Goal: Transaction & Acquisition: Obtain resource

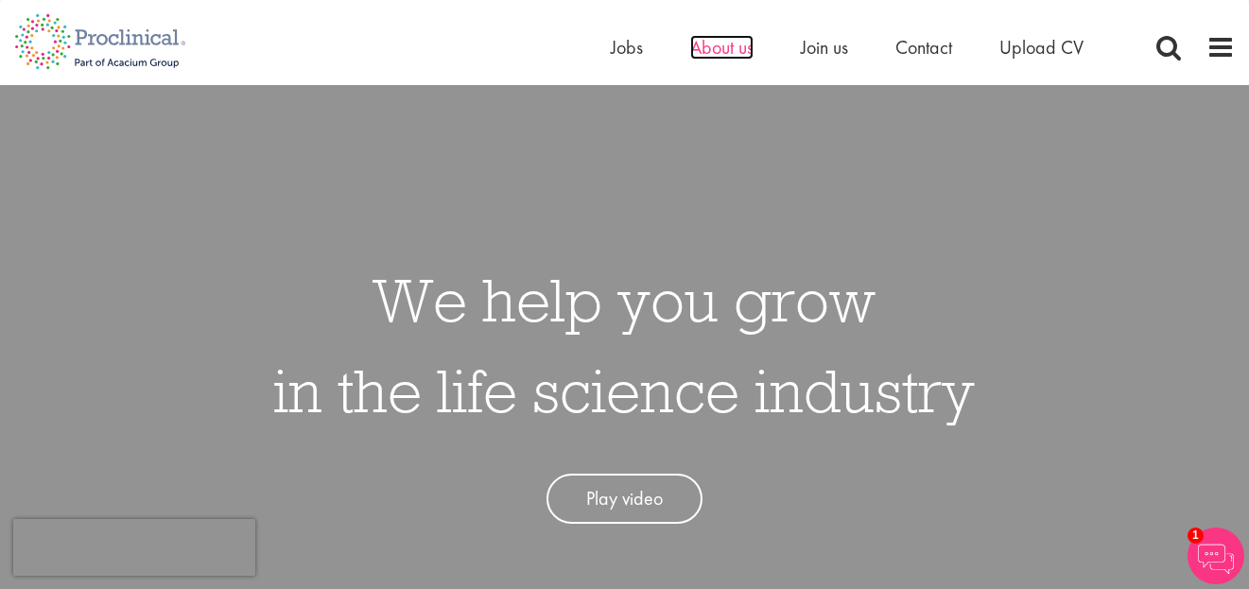
click at [704, 49] on span "About us" at bounding box center [721, 47] width 63 height 25
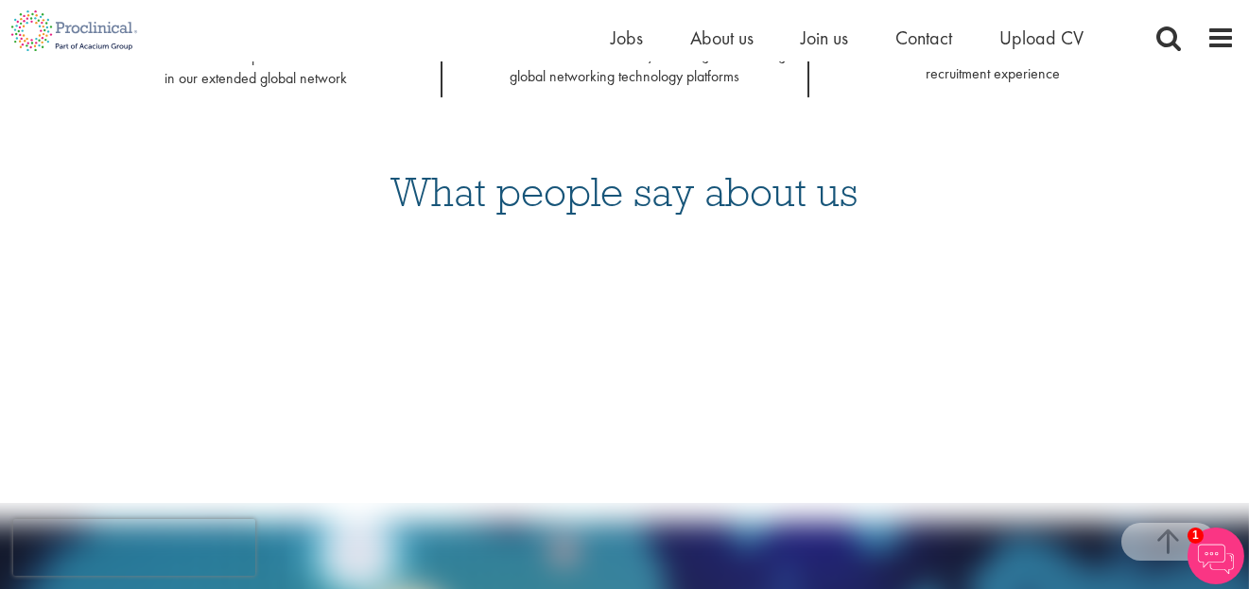
scroll to position [1964, 0]
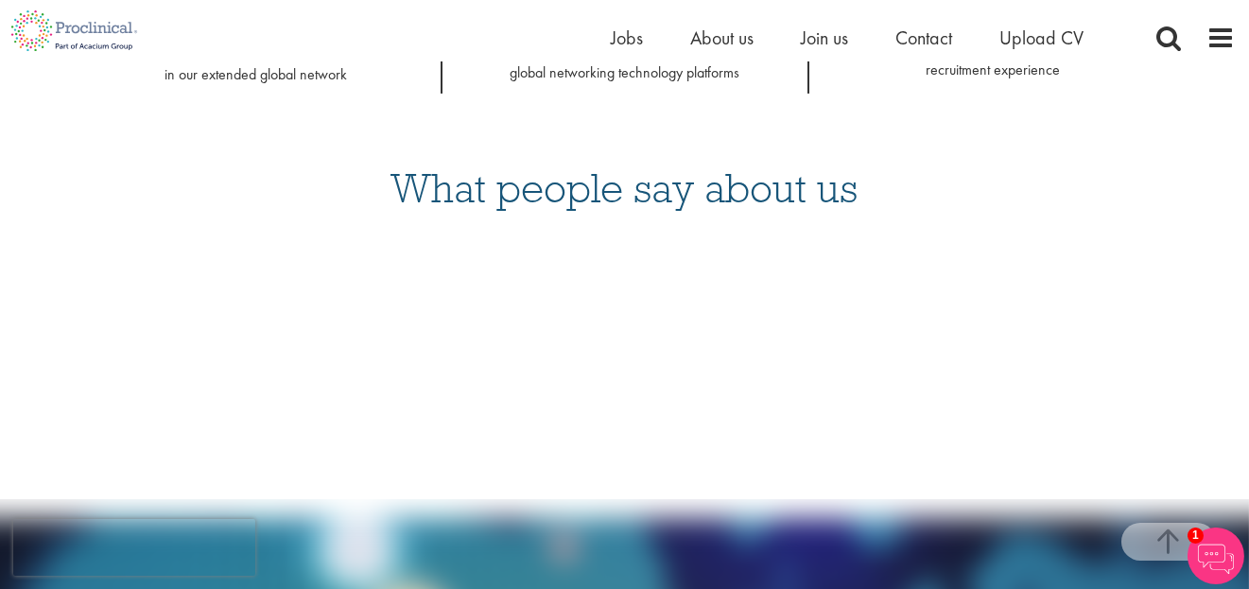
click at [1214, 54] on div "Home Jobs About us Join us Contact Upload CV" at bounding box center [923, 43] width 624 height 38
click at [1223, 30] on span at bounding box center [1221, 38] width 28 height 28
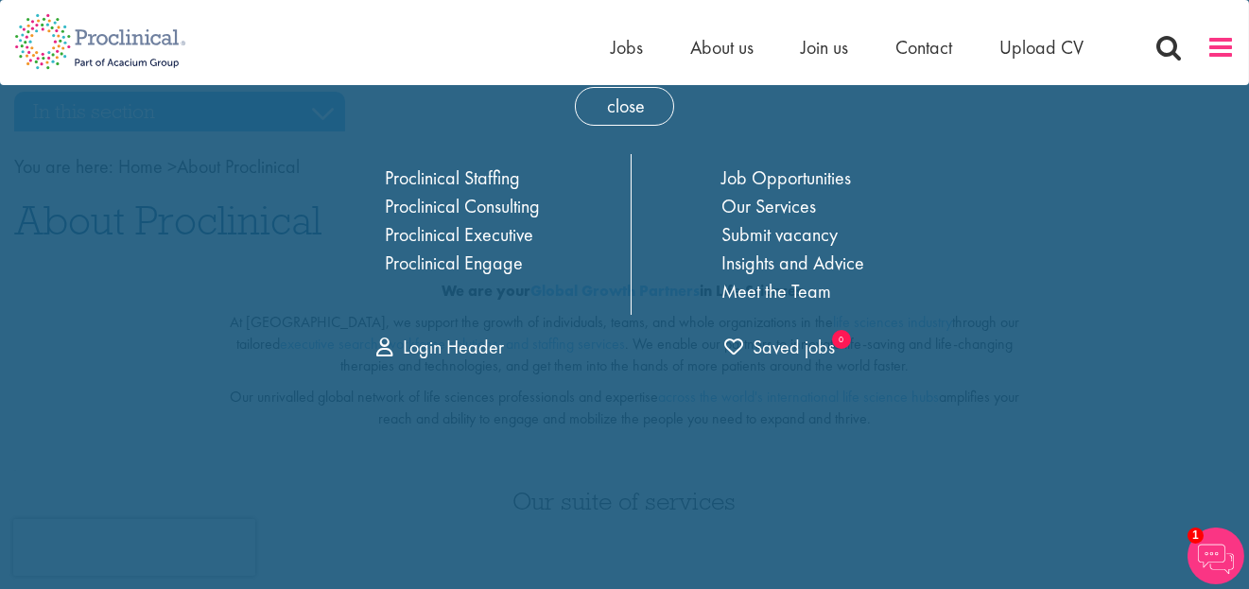
scroll to position [0, 0]
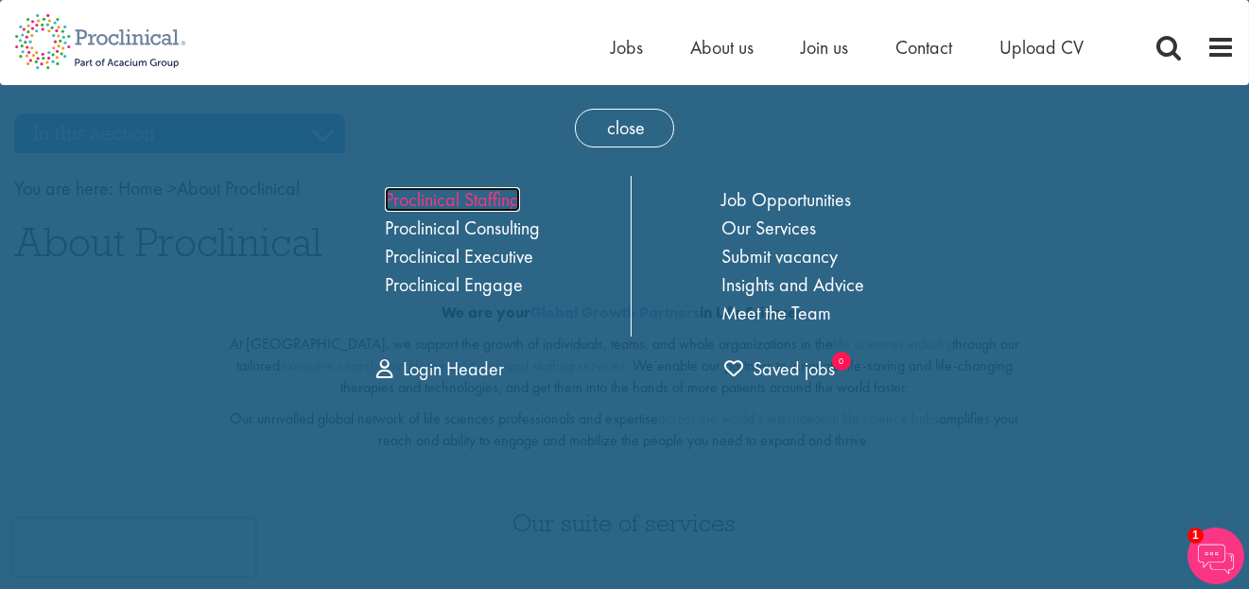
click at [495, 201] on link "Proclinical Staffing" at bounding box center [452, 199] width 135 height 25
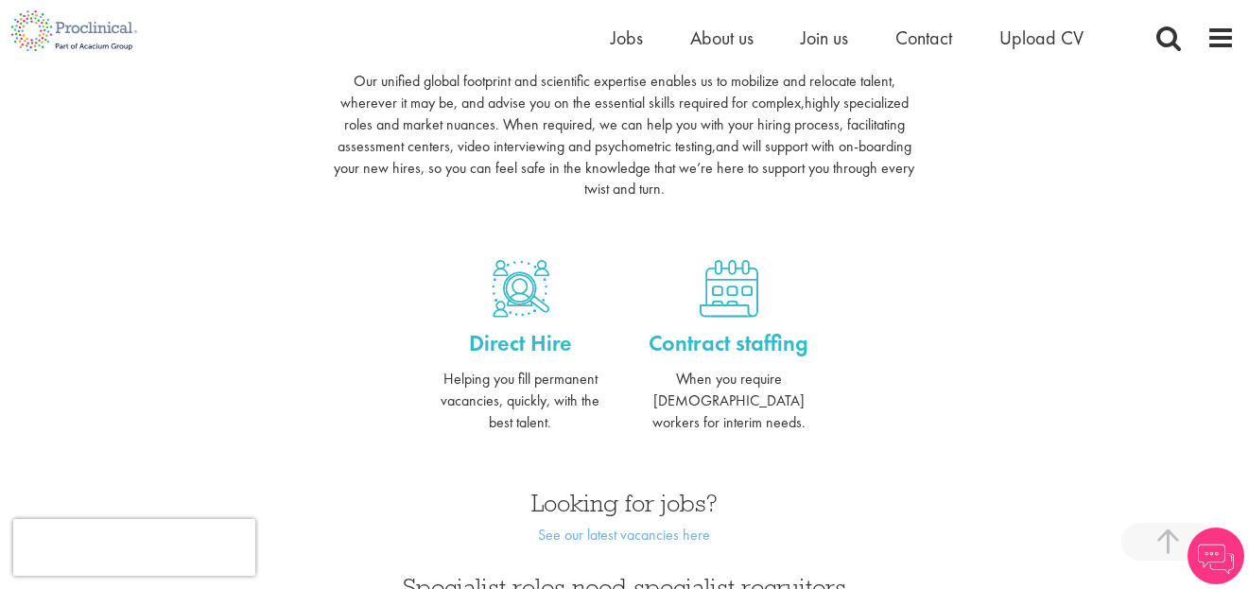
scroll to position [661, 0]
click at [698, 352] on p "Contract staffing" at bounding box center [728, 345] width 180 height 32
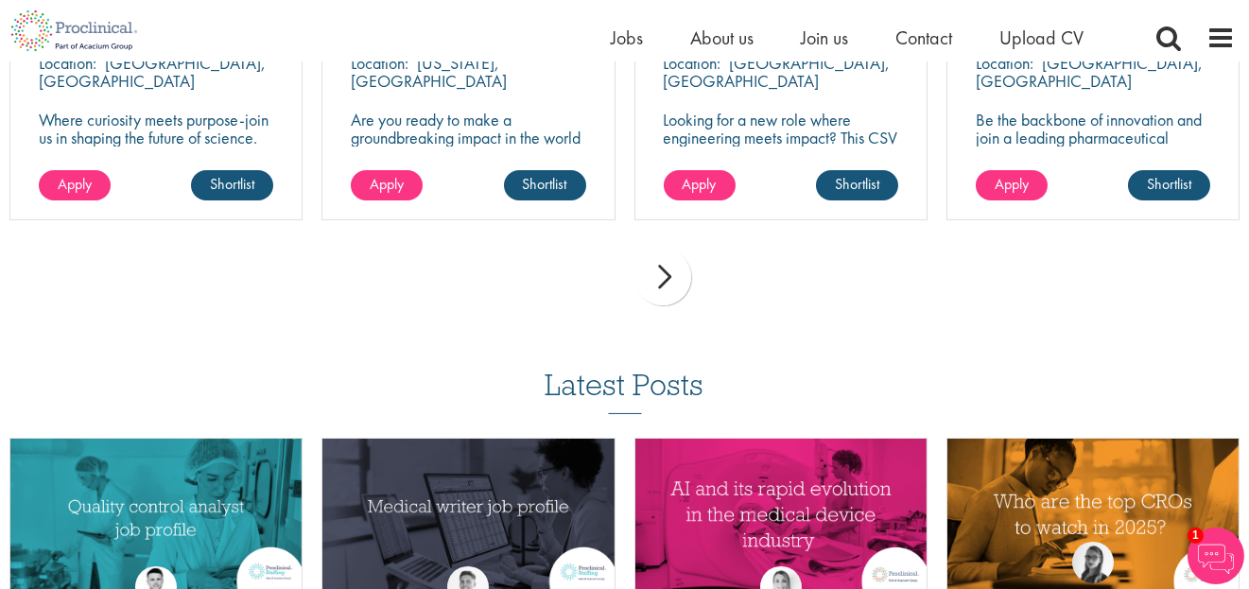
scroll to position [1441, 0]
click at [656, 285] on div "next" at bounding box center [663, 277] width 57 height 57
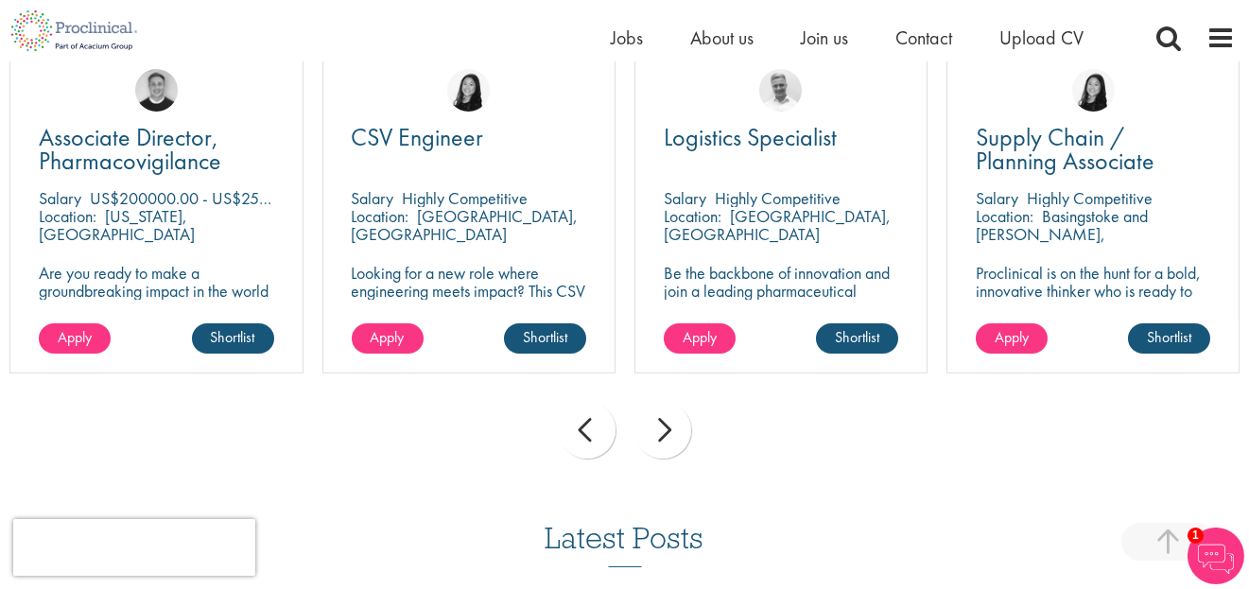
scroll to position [1286, 0]
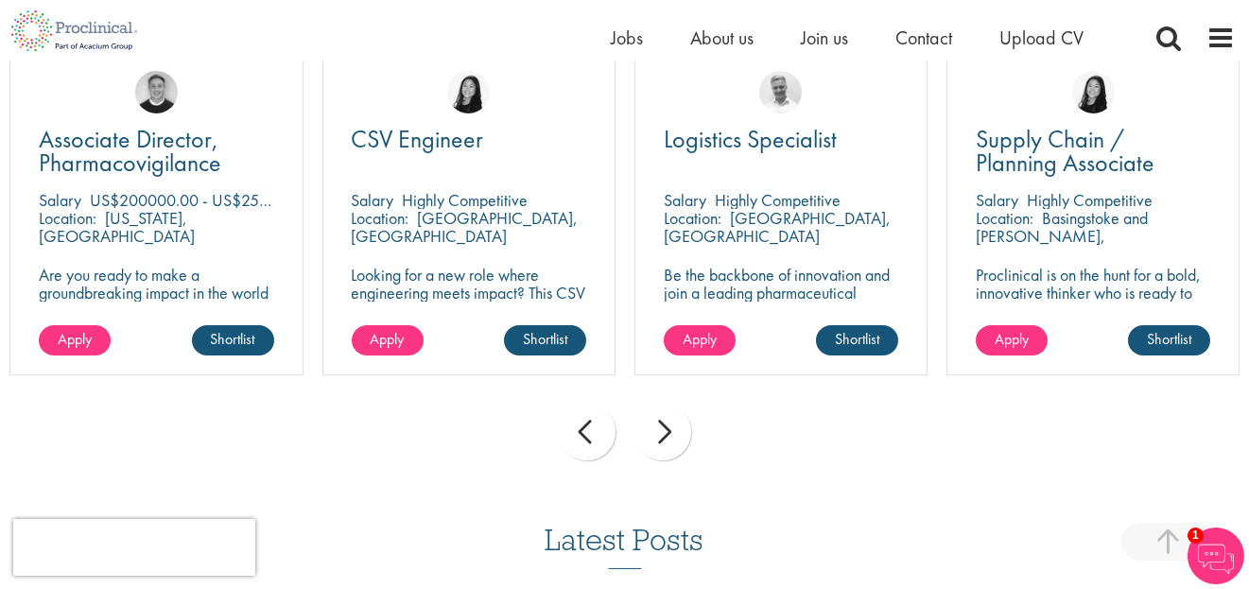
click at [663, 434] on div "next" at bounding box center [663, 432] width 57 height 57
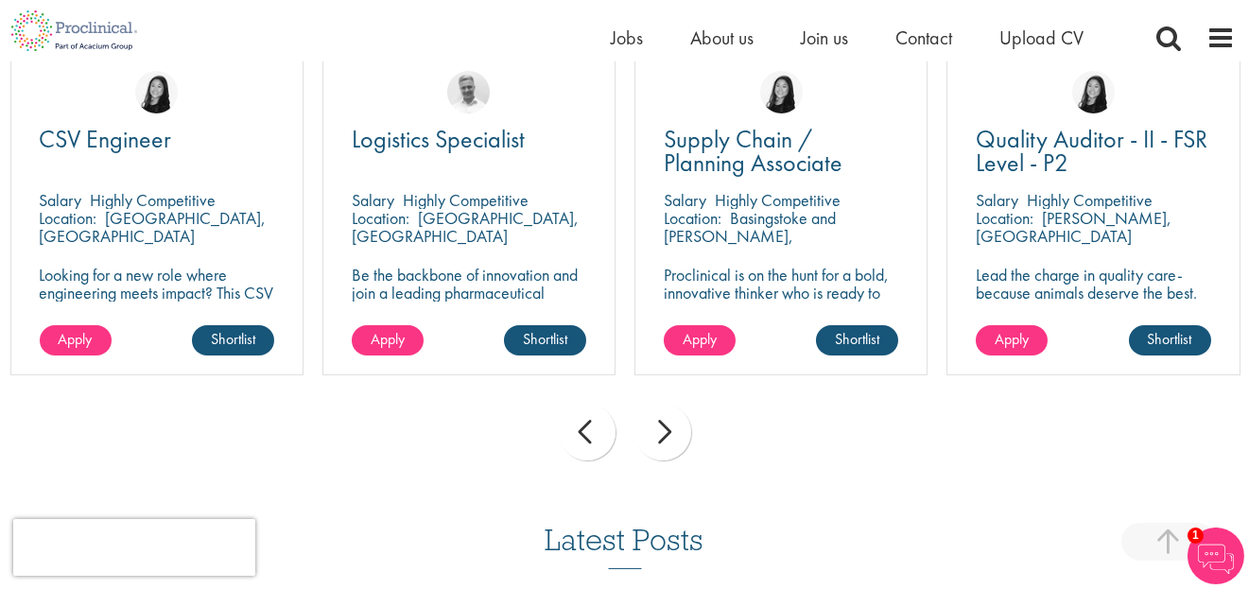
click at [663, 434] on div "next" at bounding box center [663, 432] width 57 height 57
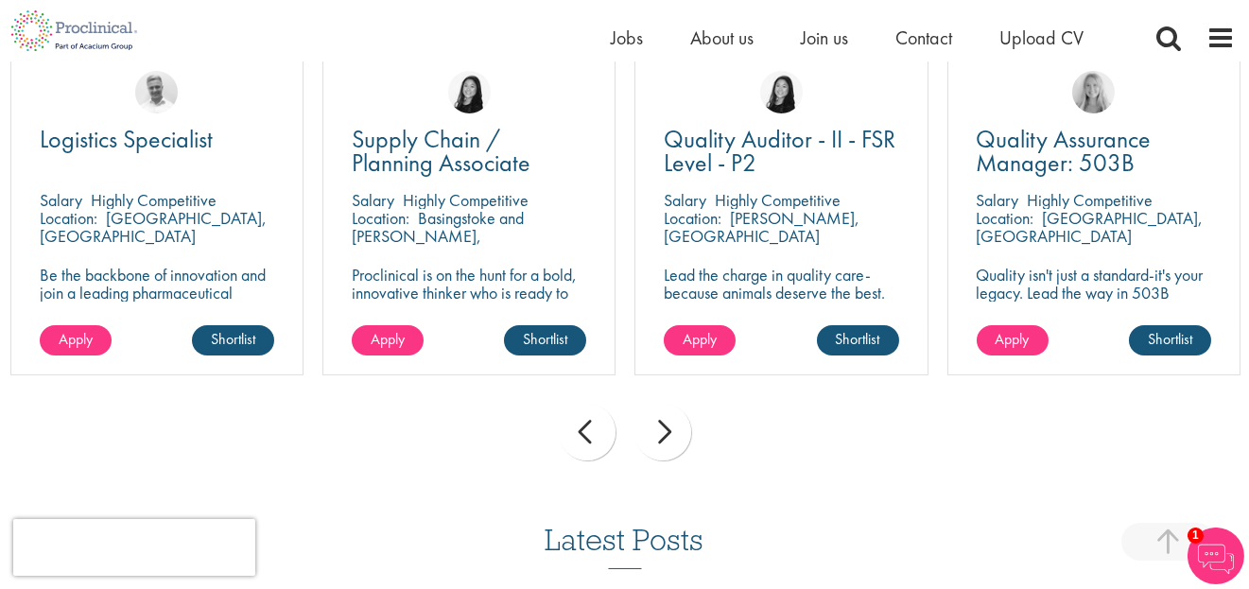
click at [663, 434] on div "next" at bounding box center [663, 432] width 57 height 57
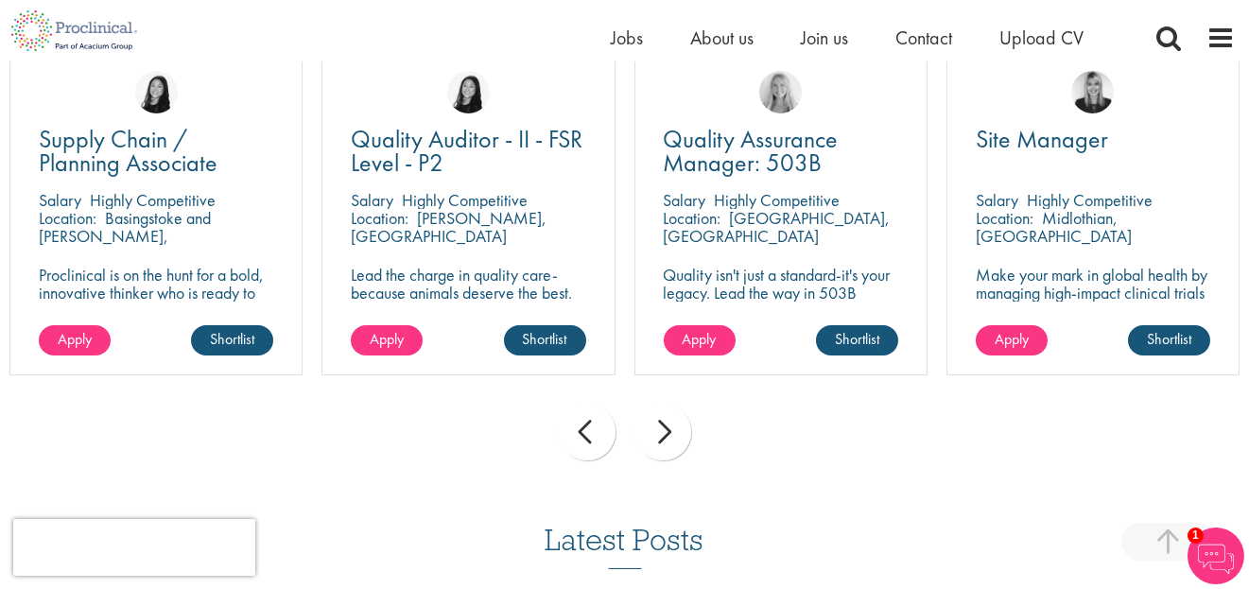
click at [663, 434] on div "next" at bounding box center [663, 432] width 57 height 57
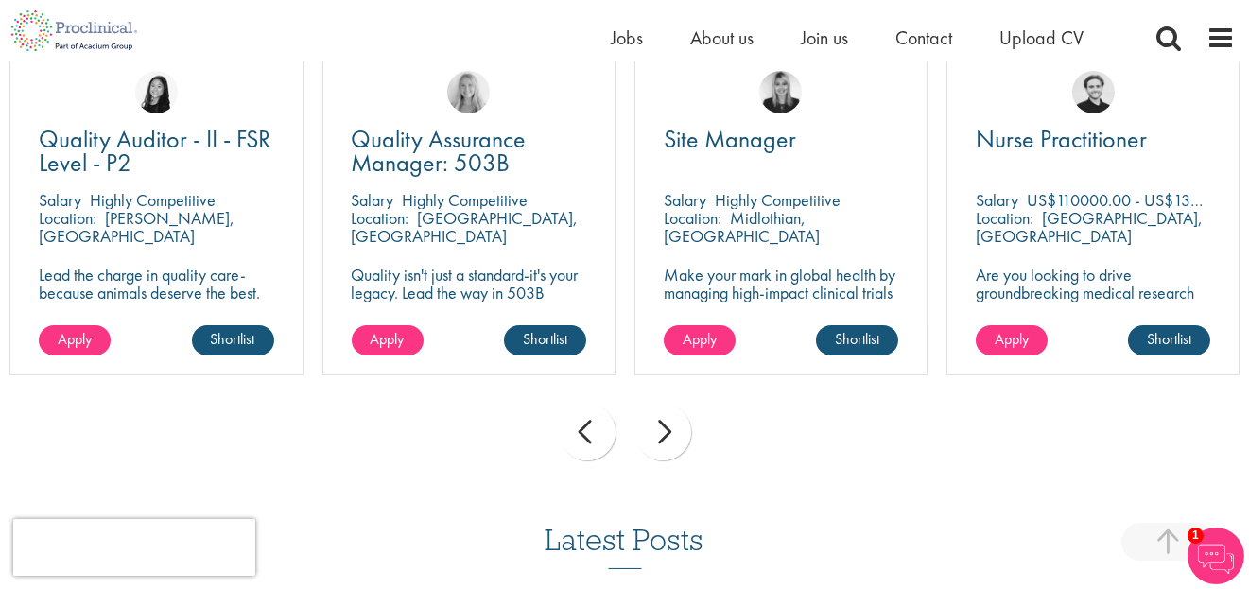
click at [663, 434] on div "next" at bounding box center [663, 432] width 57 height 57
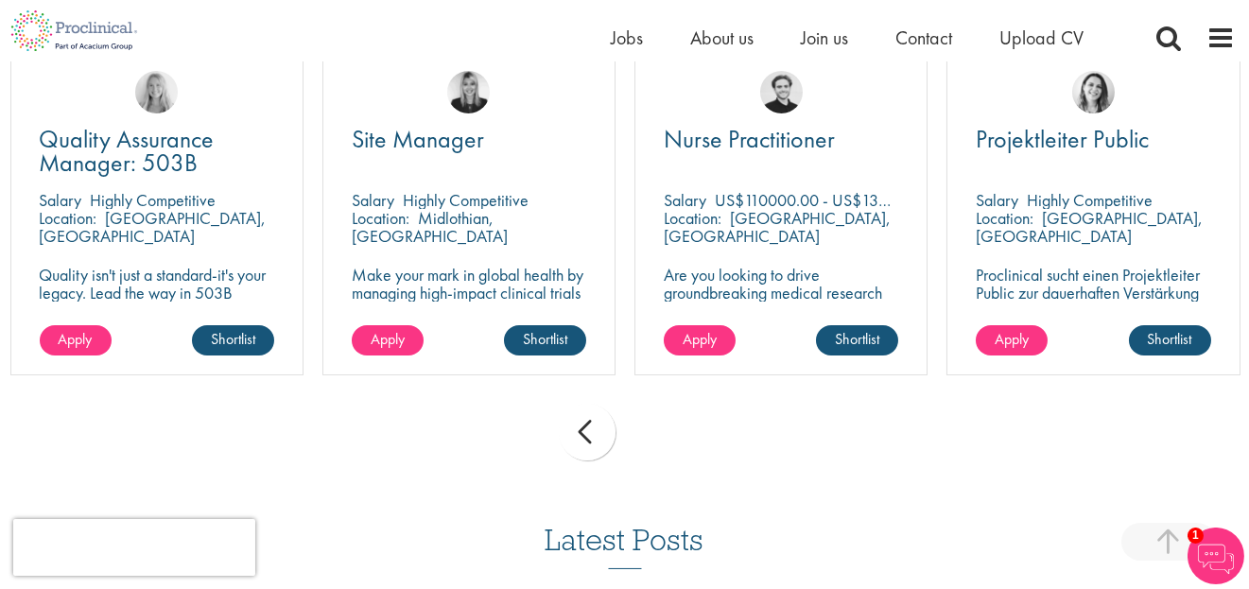
click at [663, 434] on div "prev next" at bounding box center [624, 435] width 1249 height 82
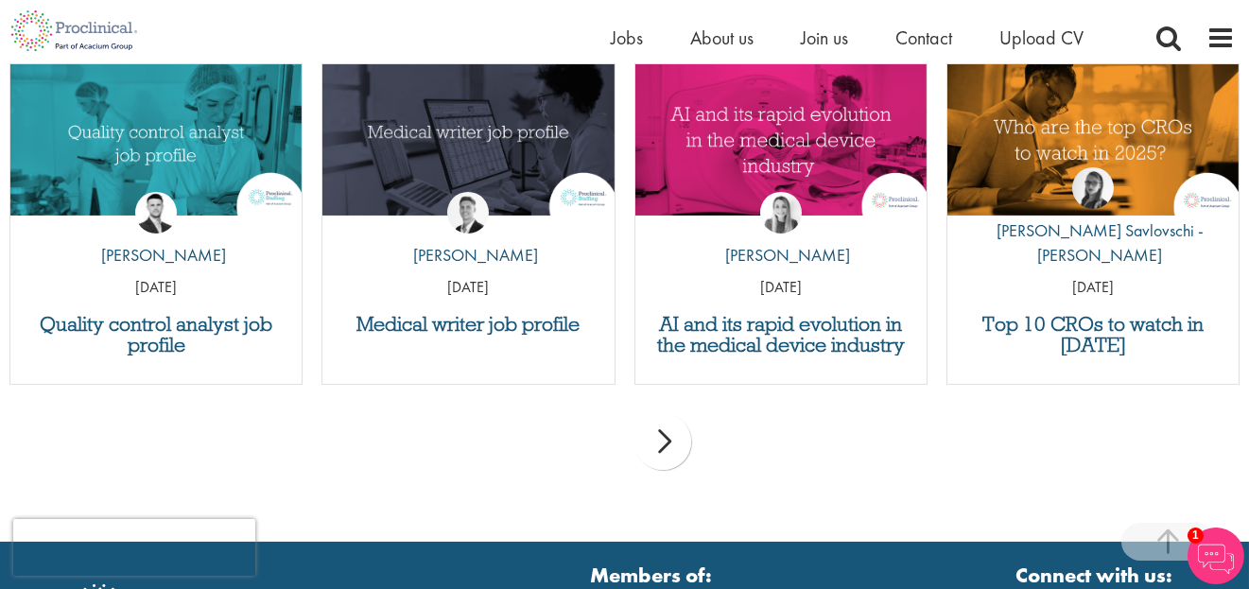
scroll to position [1816, 0]
click at [666, 443] on div "next" at bounding box center [663, 441] width 57 height 57
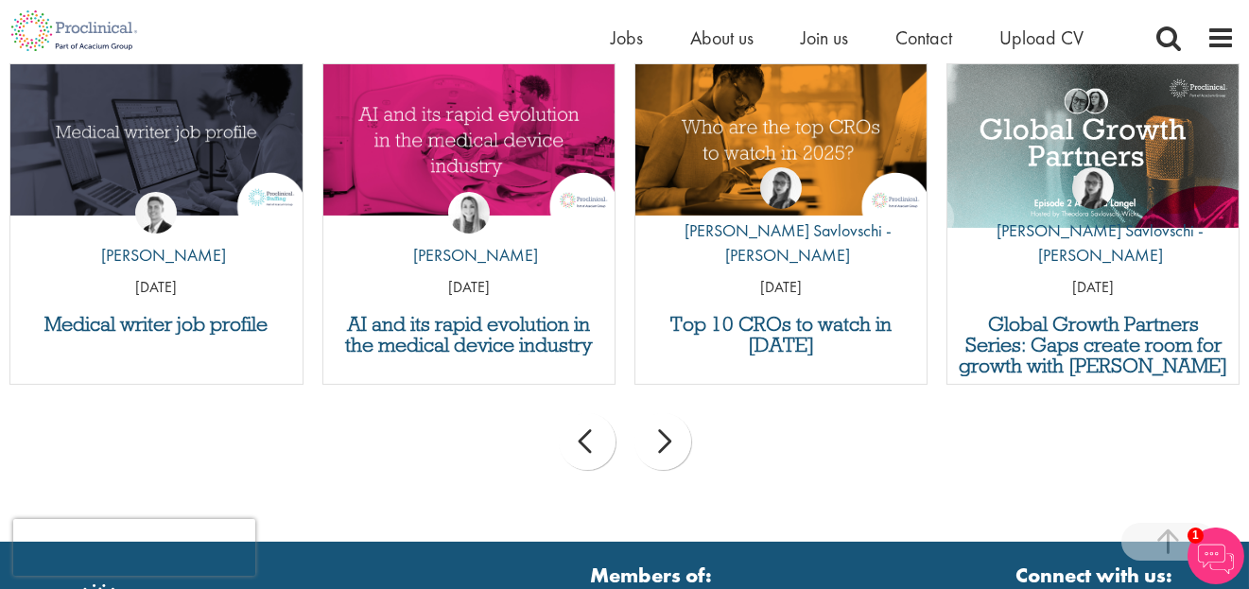
click at [666, 443] on div "next" at bounding box center [663, 441] width 57 height 57
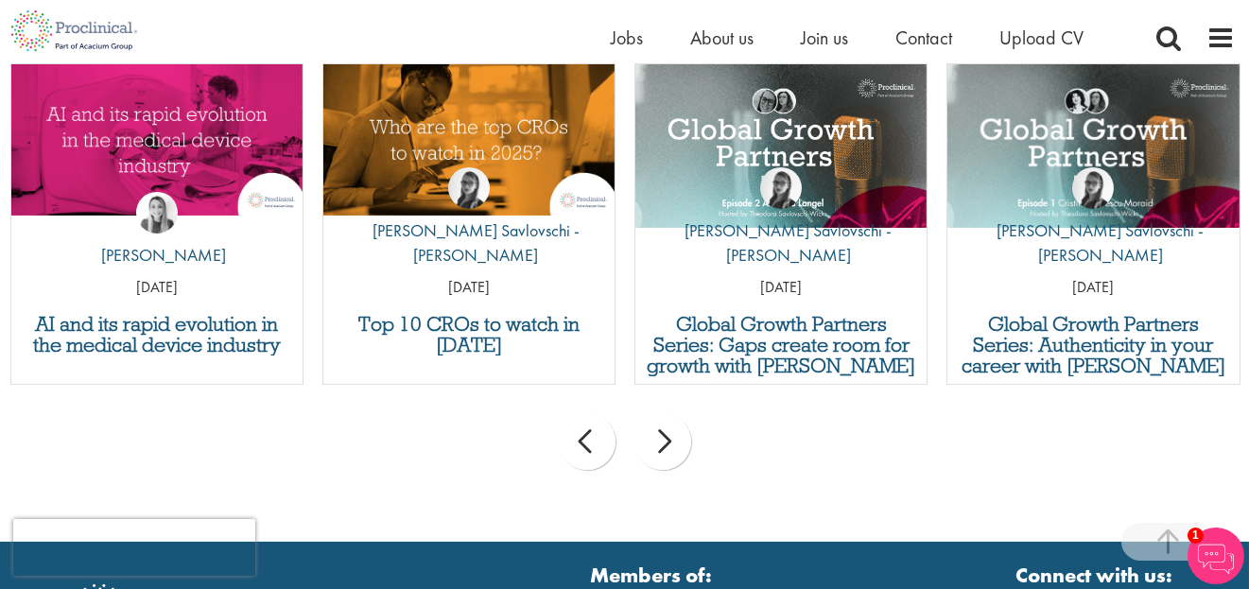
click at [666, 443] on div "next" at bounding box center [663, 441] width 57 height 57
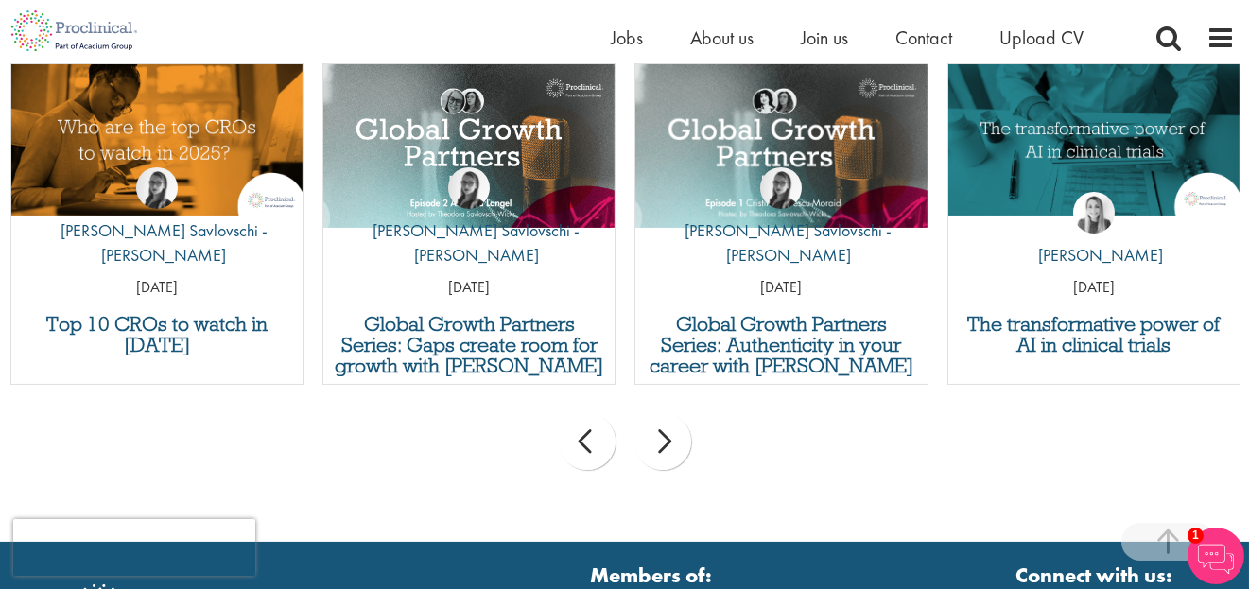
click at [666, 443] on div "next" at bounding box center [663, 441] width 57 height 57
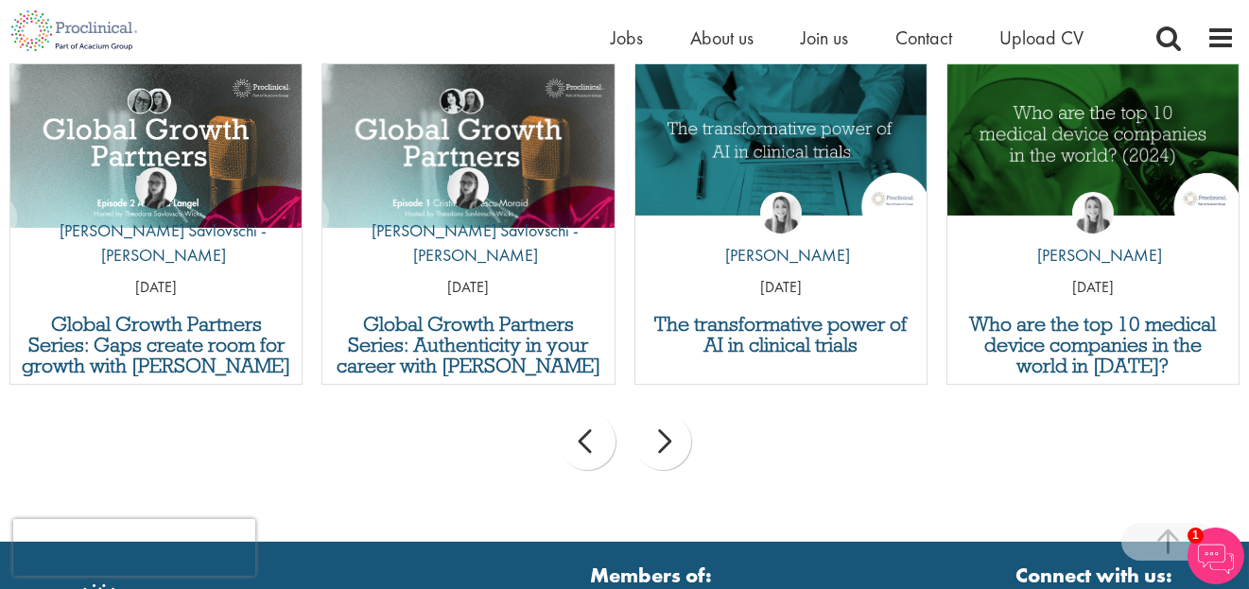
click at [666, 443] on div "next" at bounding box center [663, 441] width 57 height 57
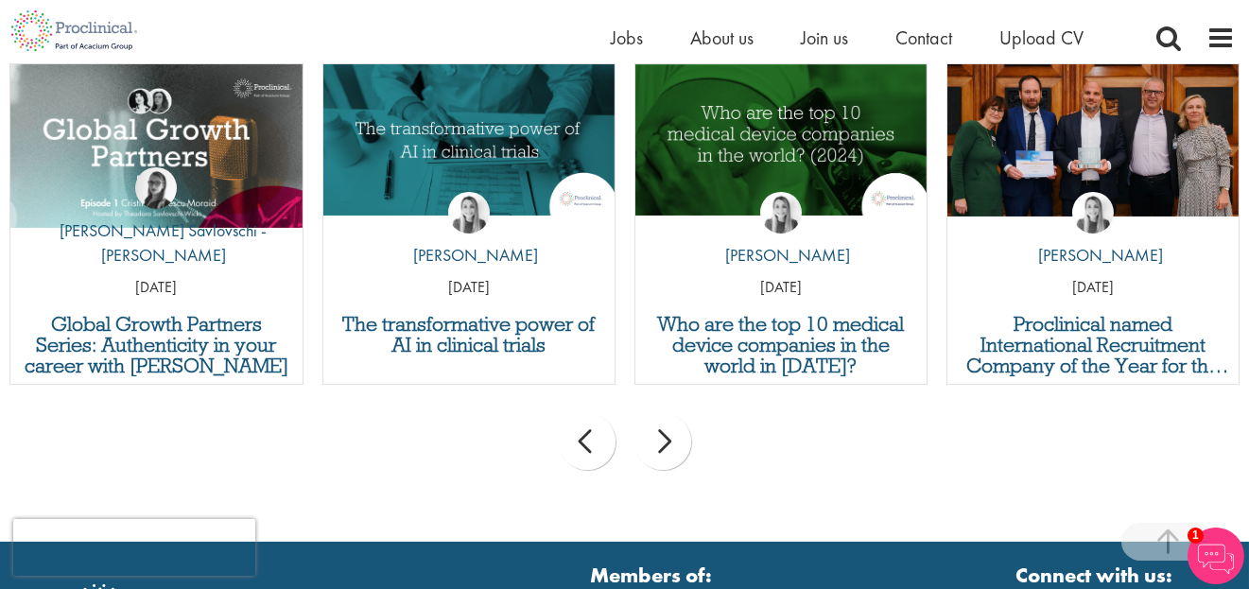
click at [666, 443] on div "next" at bounding box center [663, 441] width 57 height 57
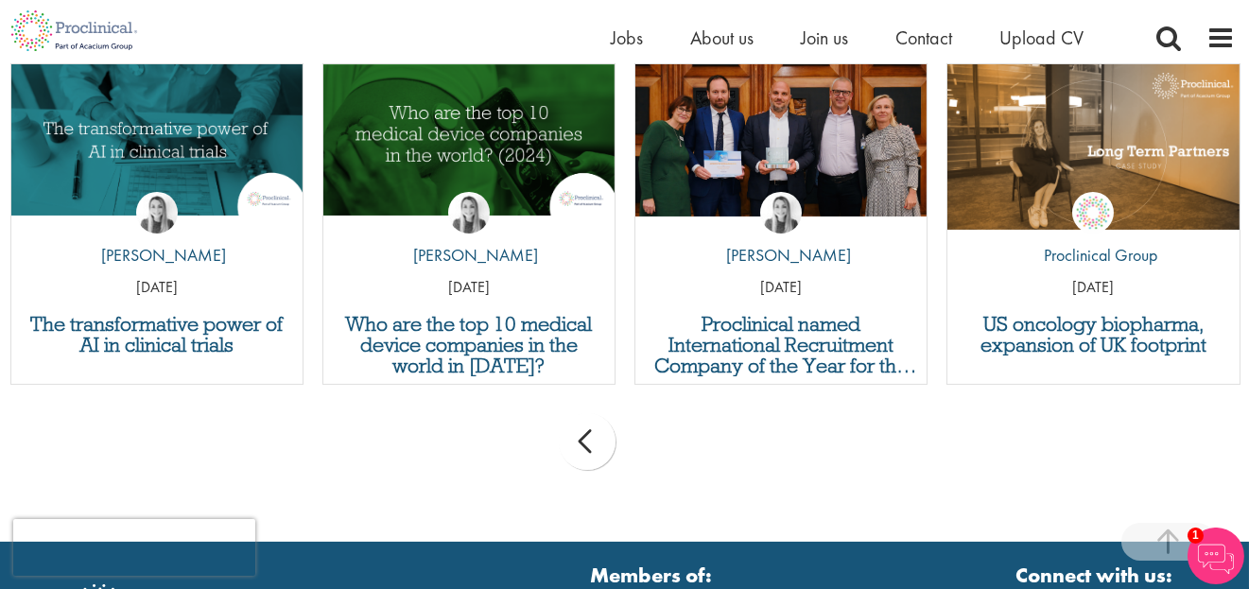
click at [666, 443] on div "prev next" at bounding box center [624, 445] width 1249 height 82
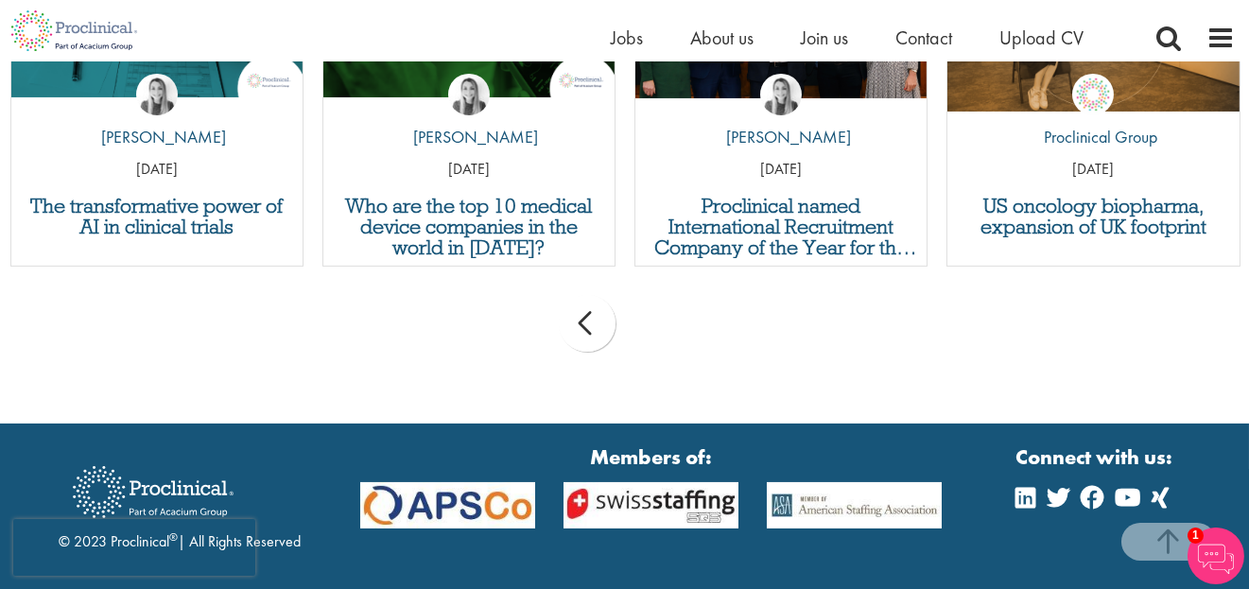
scroll to position [1936, 0]
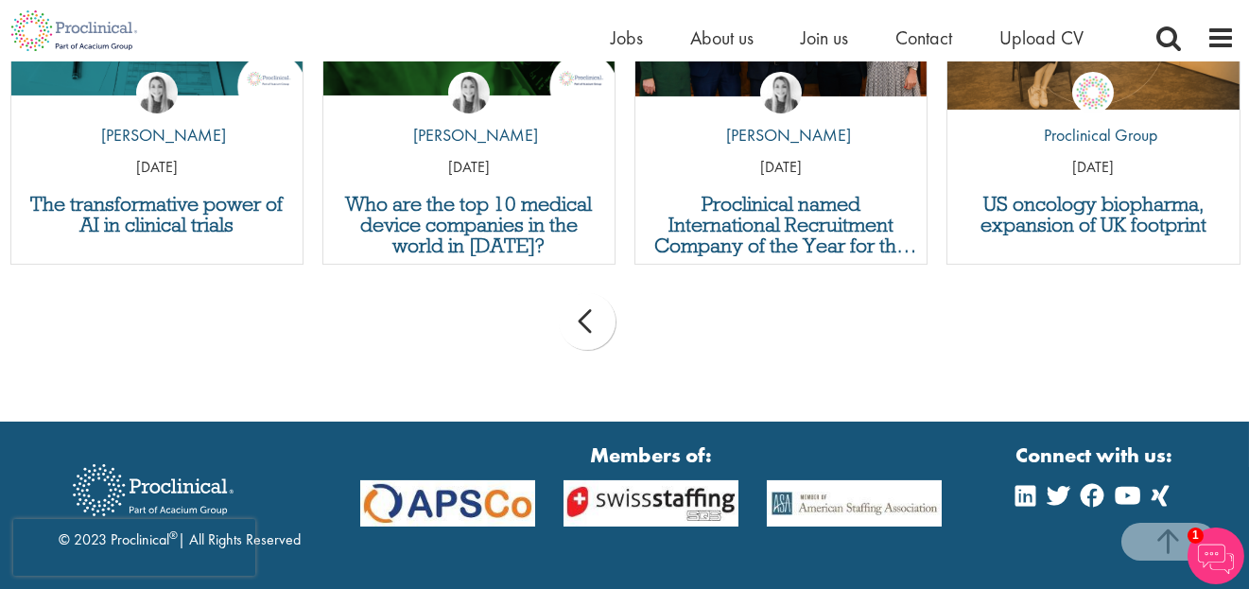
click at [590, 328] on div "prev" at bounding box center [587, 321] width 57 height 57
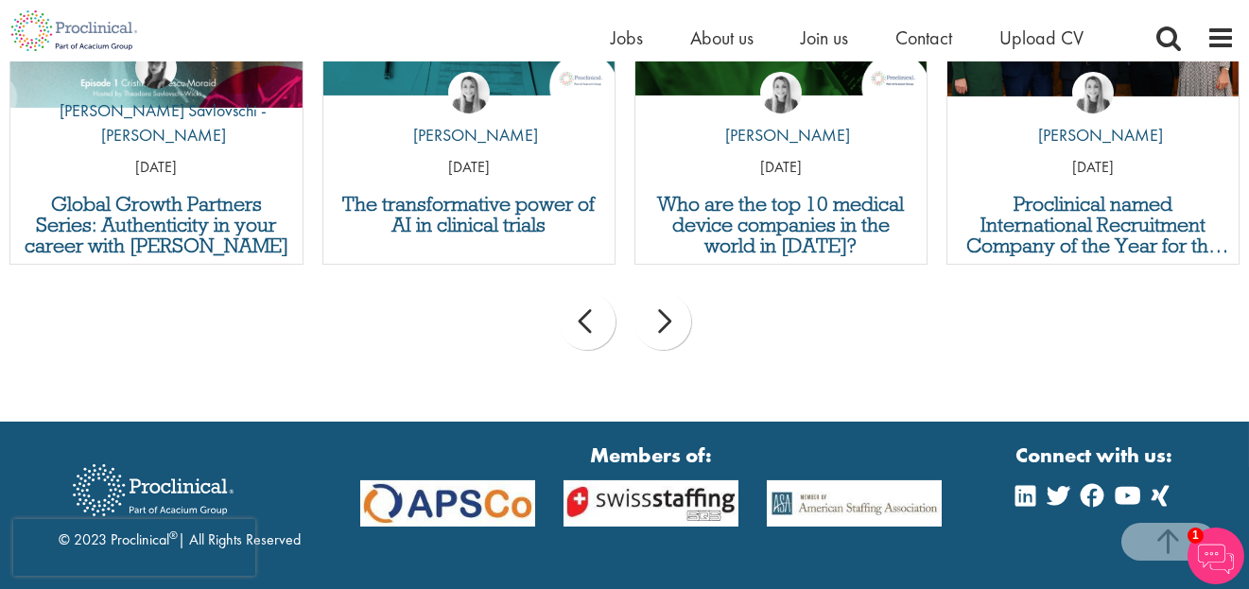
click at [590, 328] on div "prev" at bounding box center [587, 321] width 57 height 57
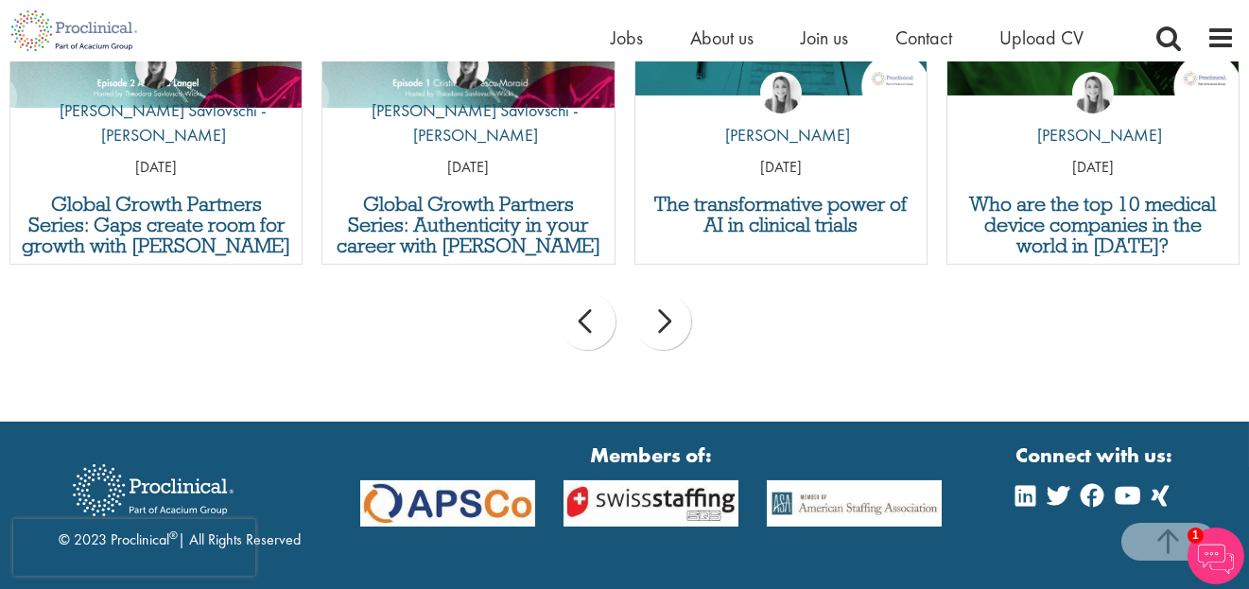
click at [590, 328] on div "prev" at bounding box center [587, 321] width 57 height 57
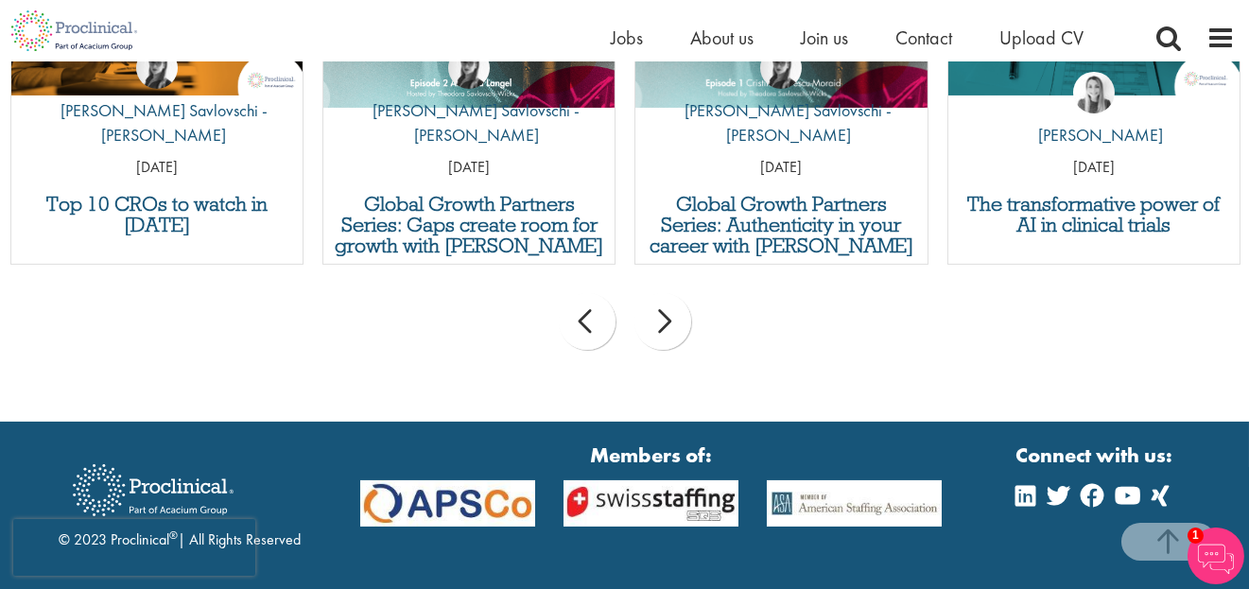
click at [590, 328] on div "prev" at bounding box center [587, 321] width 57 height 57
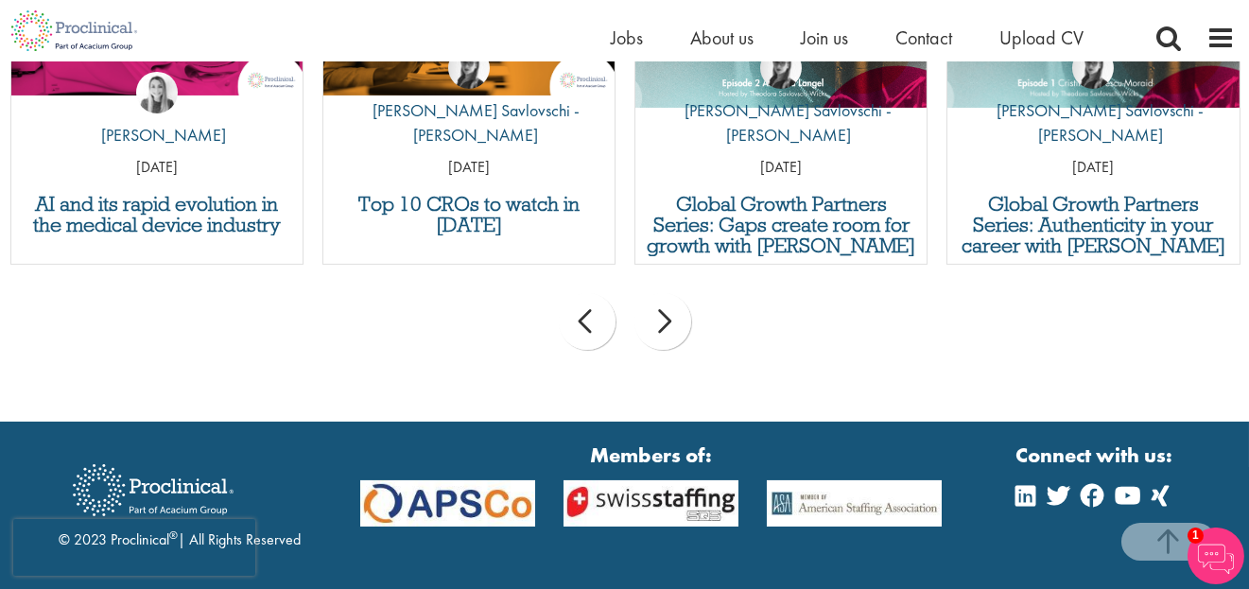
click at [592, 321] on div "prev" at bounding box center [587, 321] width 57 height 57
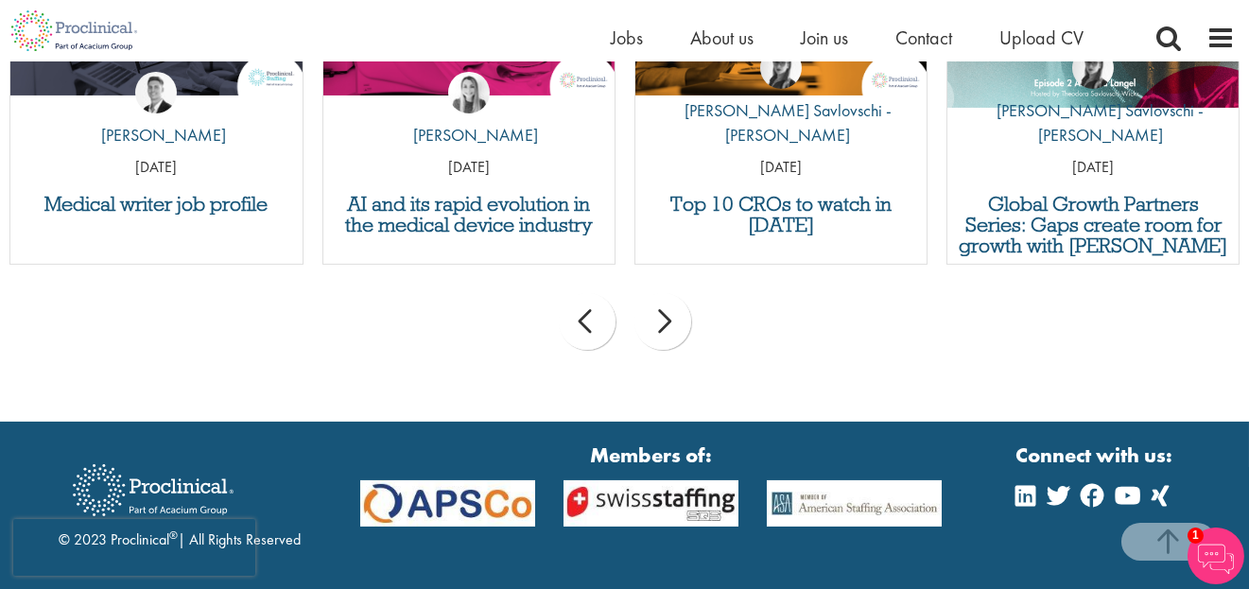
click at [592, 321] on div "prev" at bounding box center [587, 321] width 57 height 57
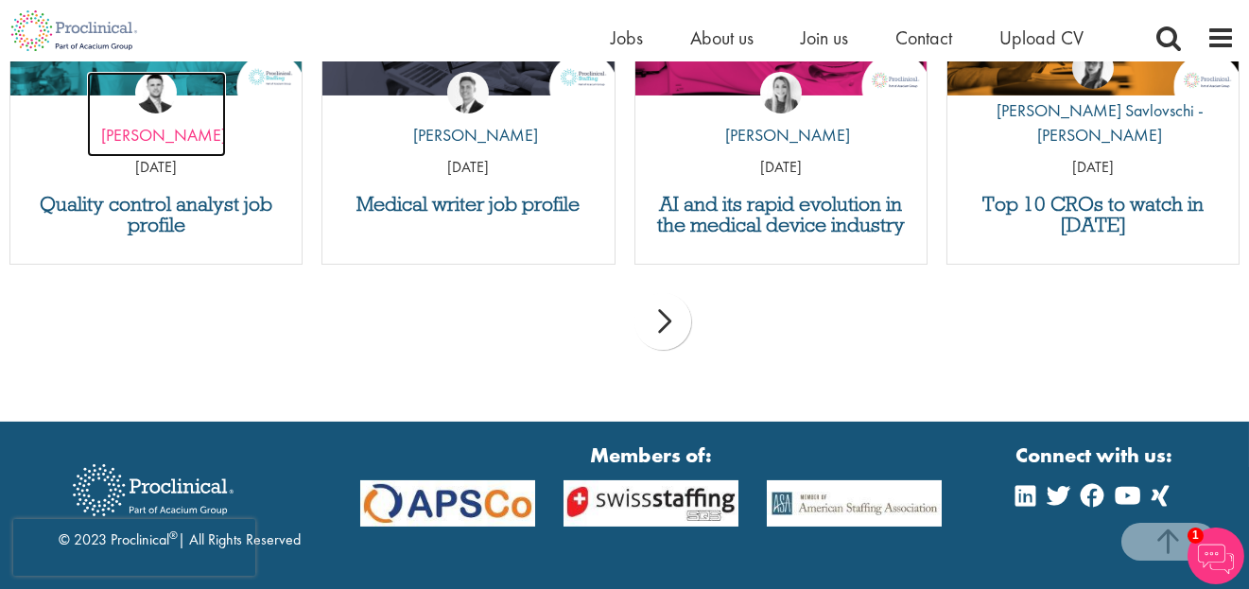
click at [201, 131] on p "by Joshua Godden" at bounding box center [156, 135] width 139 height 25
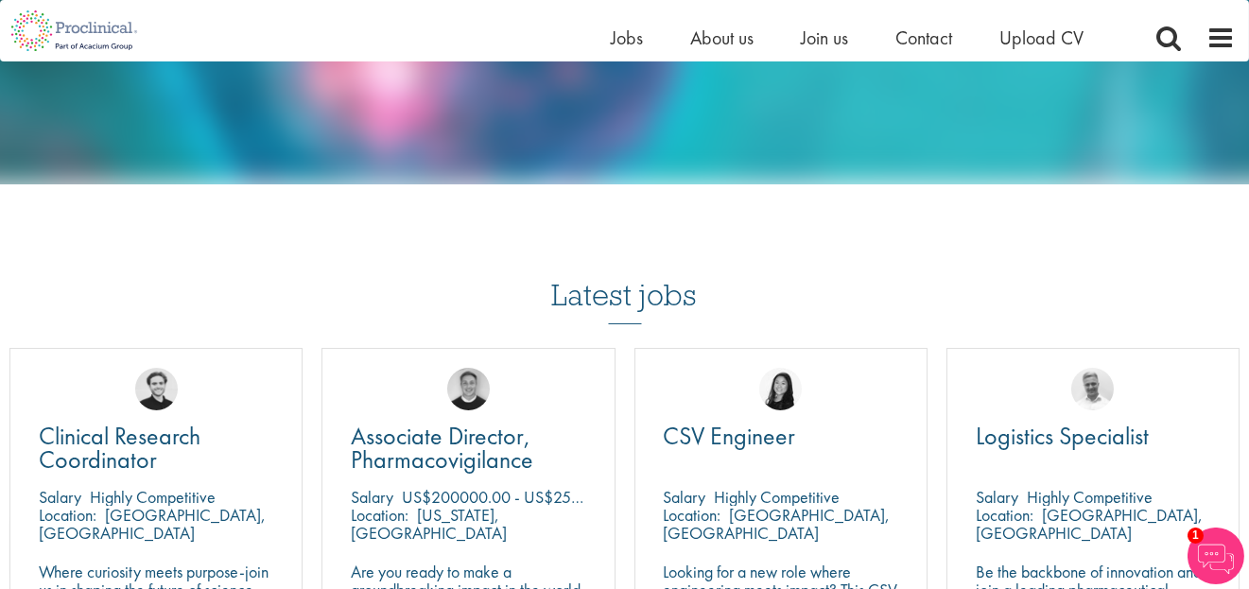
scroll to position [970, 0]
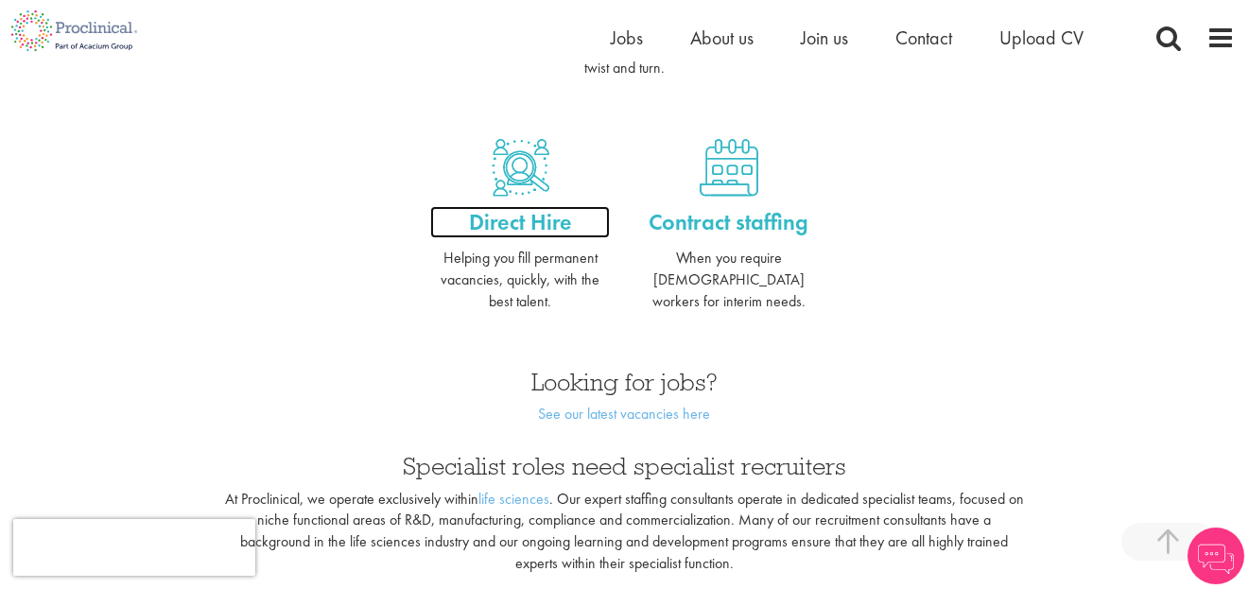
click at [499, 220] on p "Direct Hire" at bounding box center [520, 222] width 180 height 32
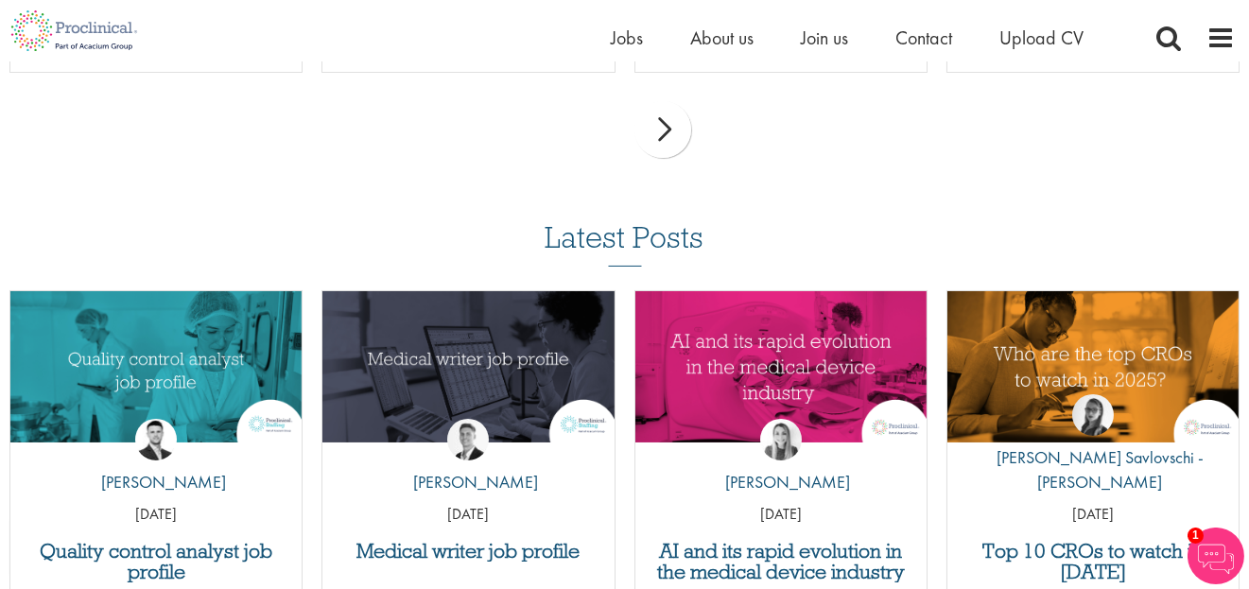
scroll to position [1591, 0]
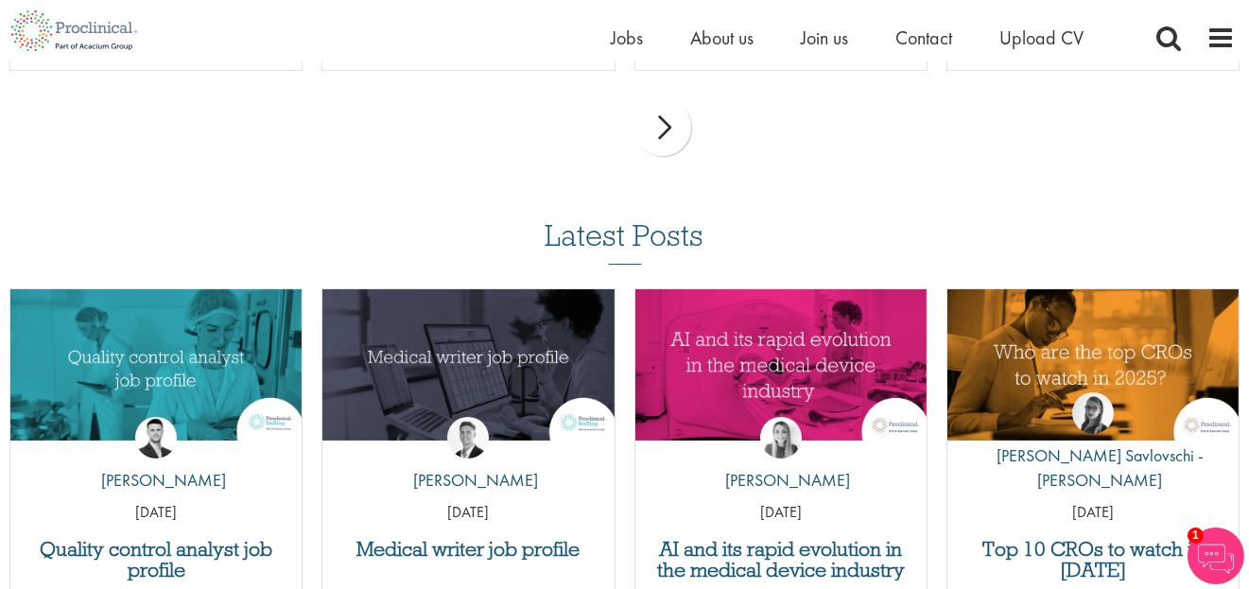
click at [659, 156] on div "next" at bounding box center [663, 127] width 57 height 57
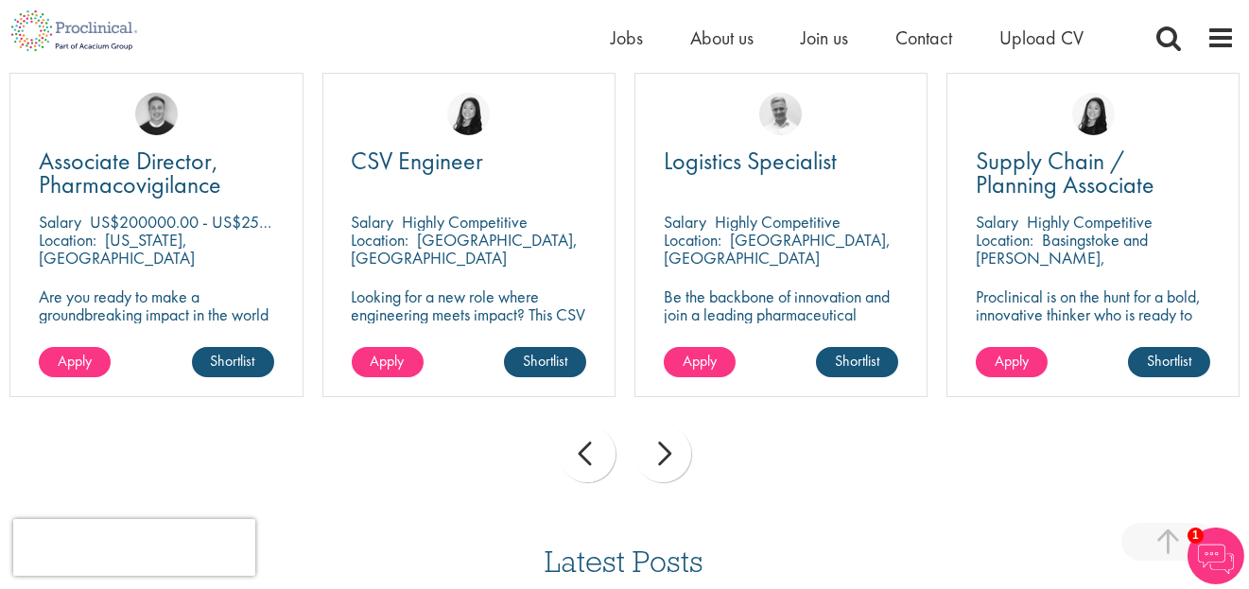
scroll to position [1264, 0]
click at [661, 478] on div "next" at bounding box center [663, 454] width 57 height 57
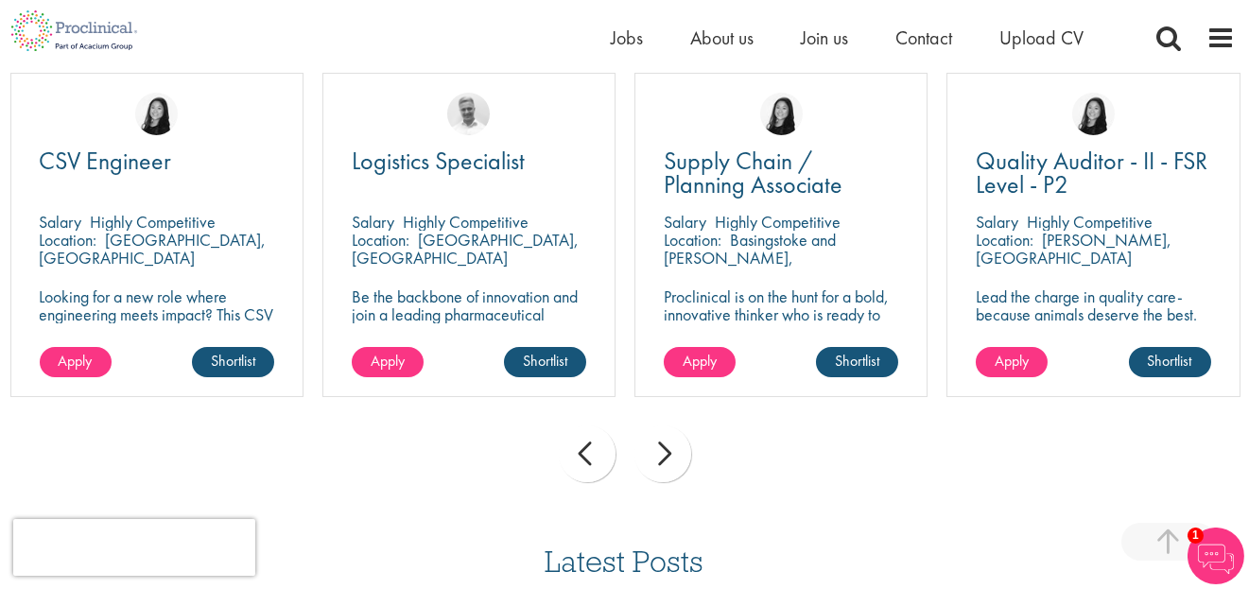
click at [661, 478] on div "next" at bounding box center [663, 454] width 57 height 57
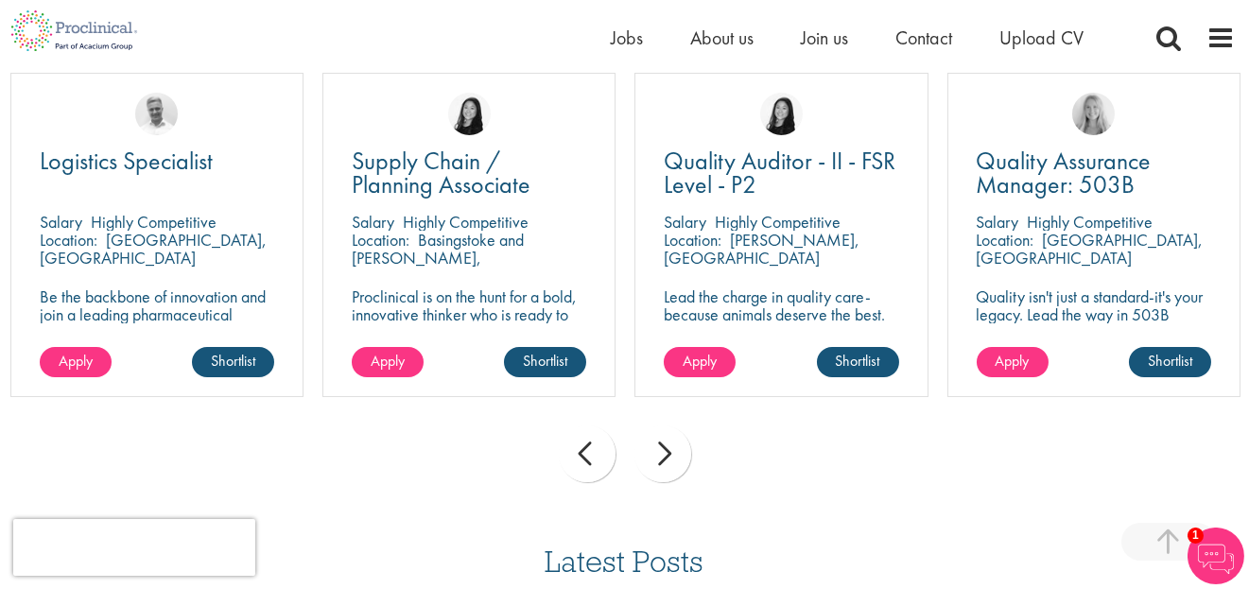
click at [661, 478] on div "next" at bounding box center [663, 454] width 57 height 57
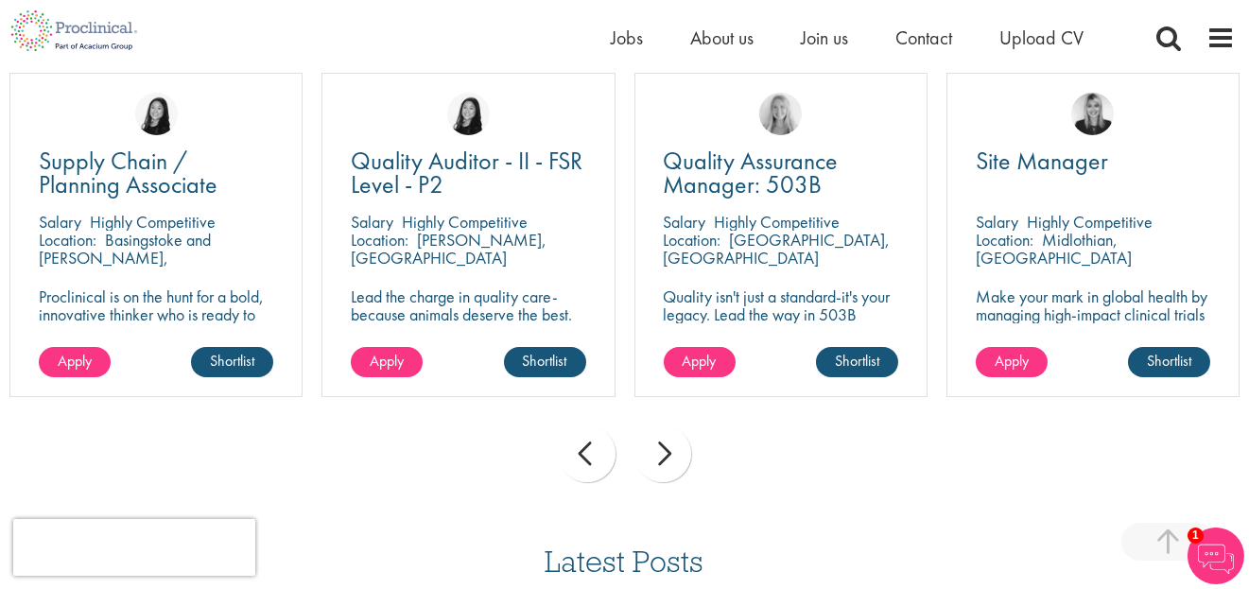
click at [661, 478] on div "next" at bounding box center [663, 454] width 57 height 57
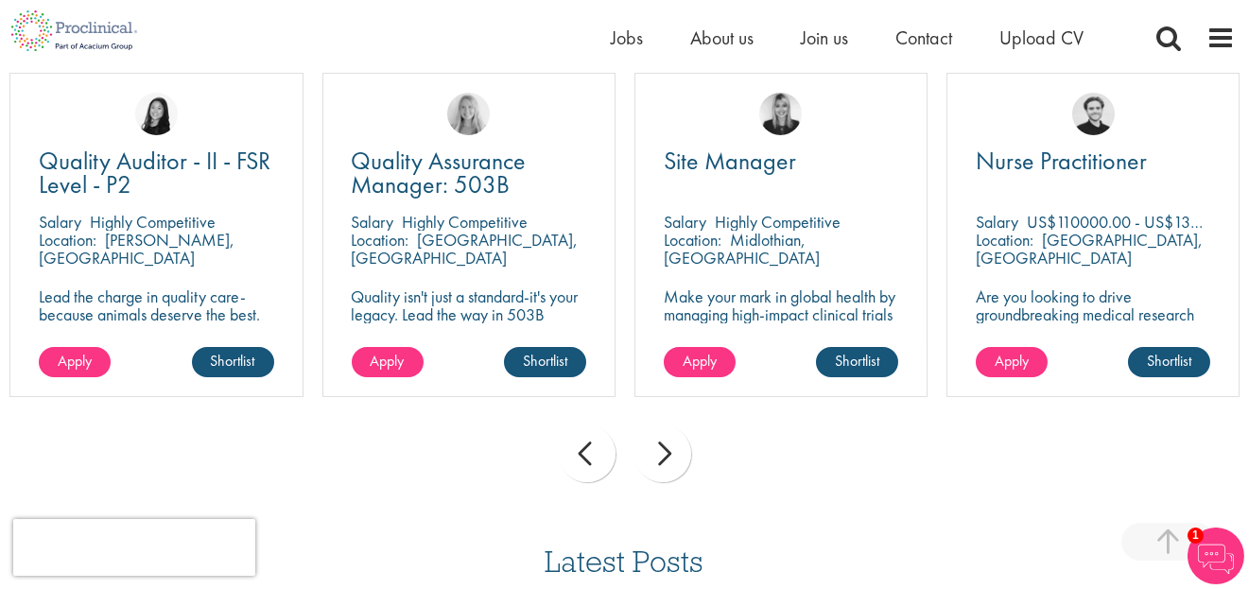
click at [661, 478] on div "next" at bounding box center [663, 454] width 57 height 57
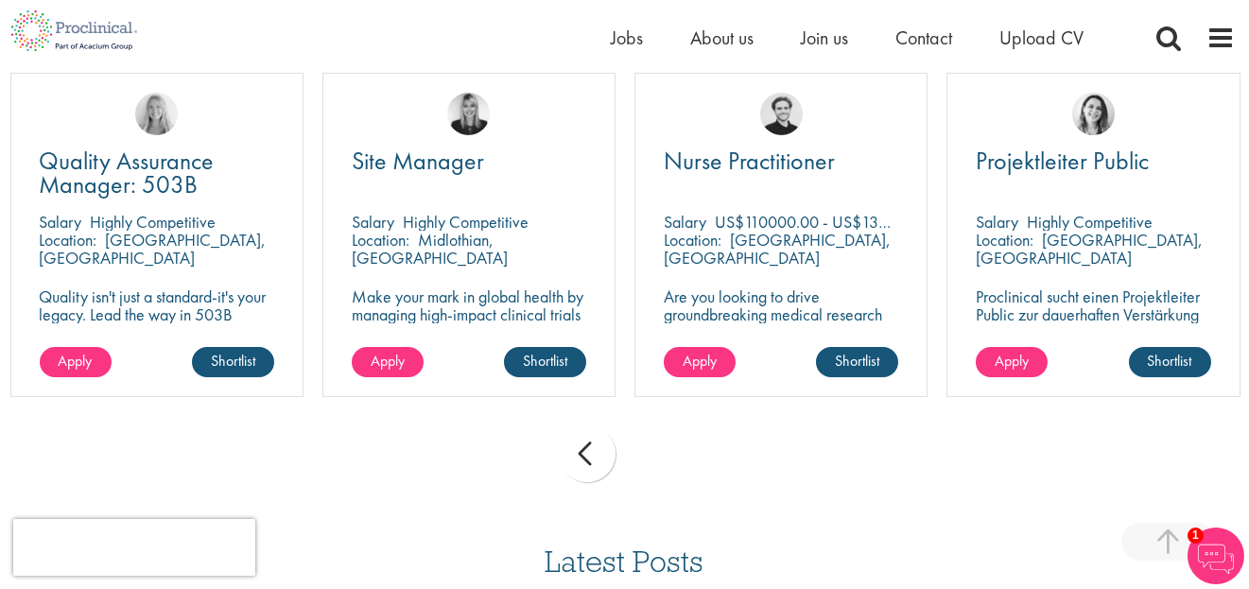
click at [661, 478] on div "prev next" at bounding box center [624, 457] width 1249 height 82
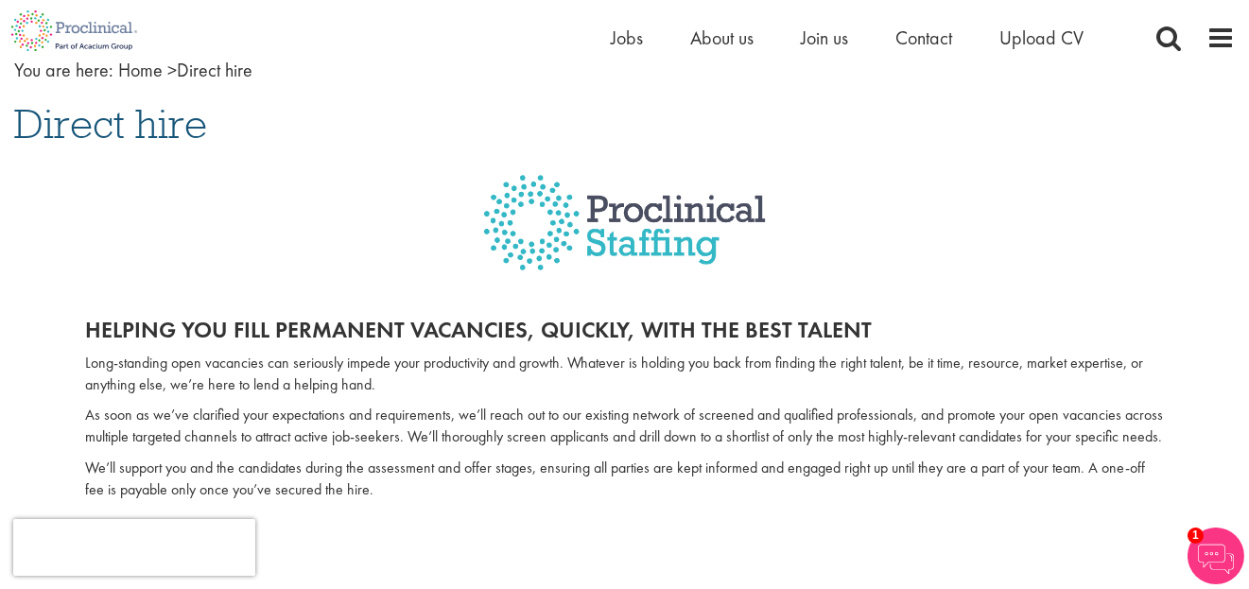
scroll to position [53, 0]
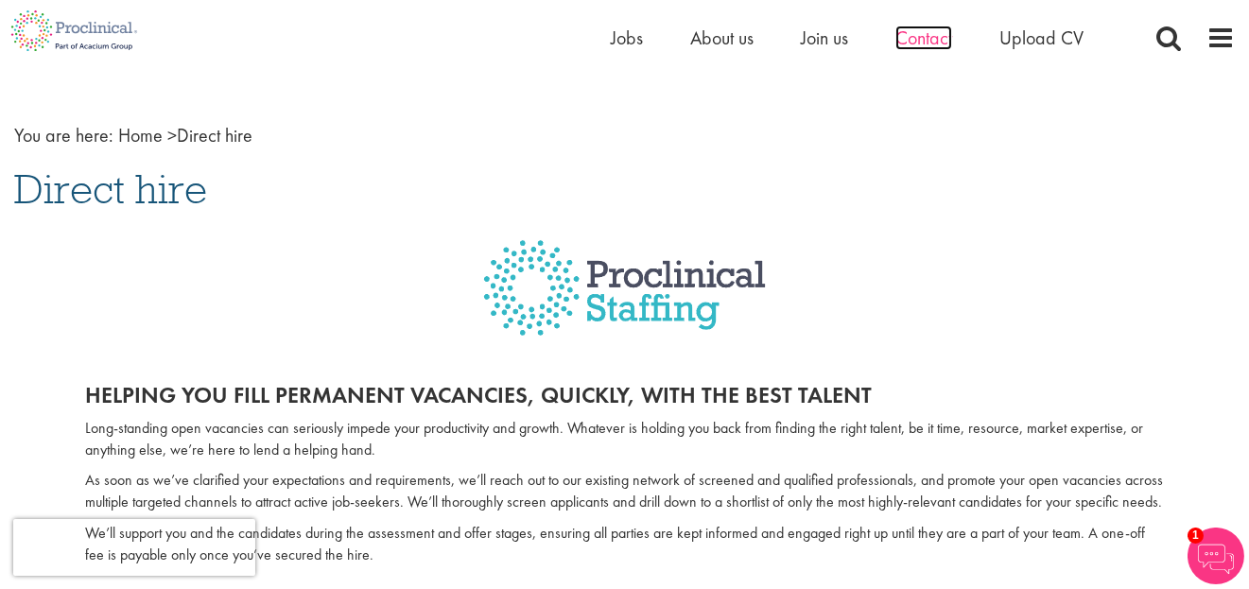
click at [908, 46] on span "Contact" at bounding box center [924, 38] width 57 height 25
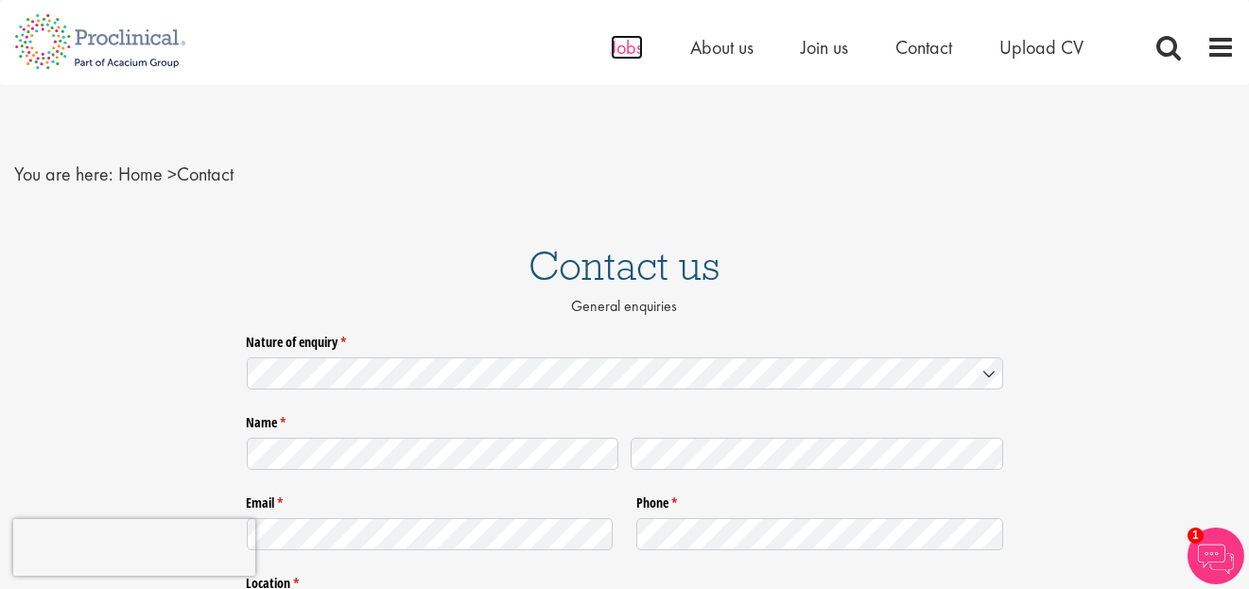
click at [629, 44] on span "Jobs" at bounding box center [627, 47] width 32 height 25
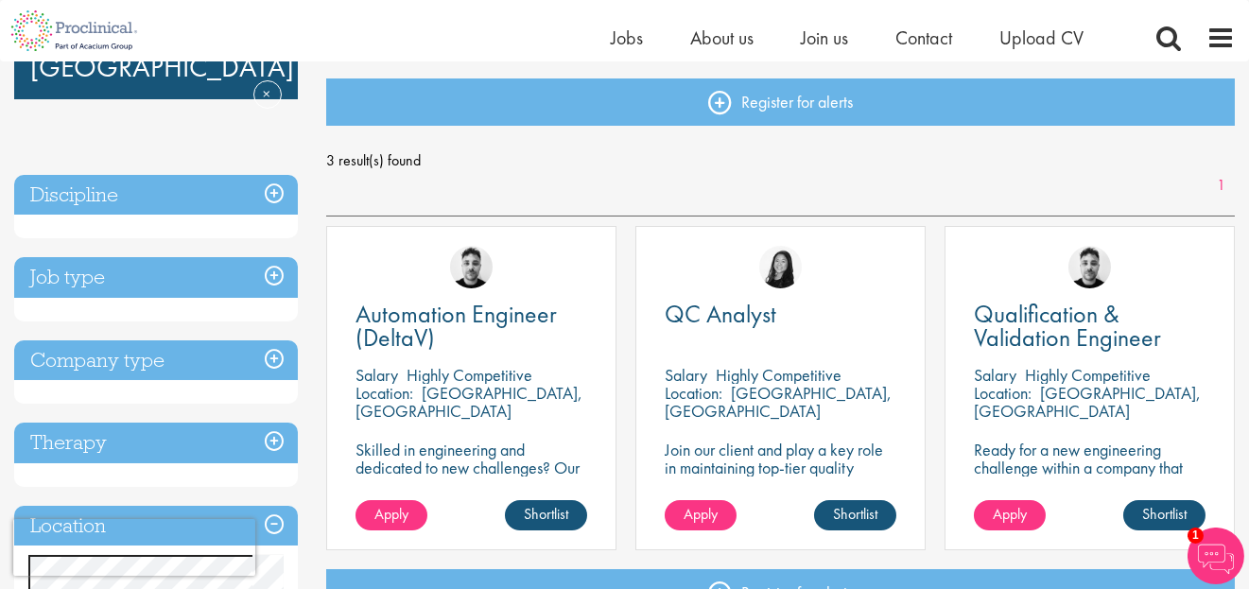
scroll to position [266, 0]
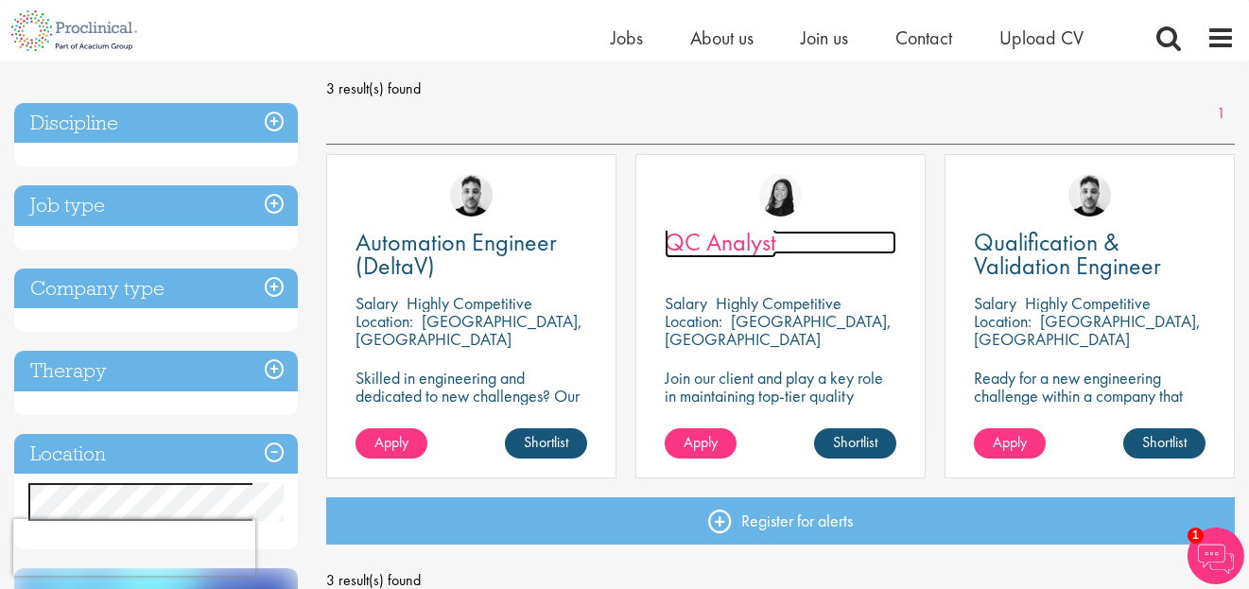
click at [698, 246] on span "QC Analyst" at bounding box center [721, 242] width 112 height 32
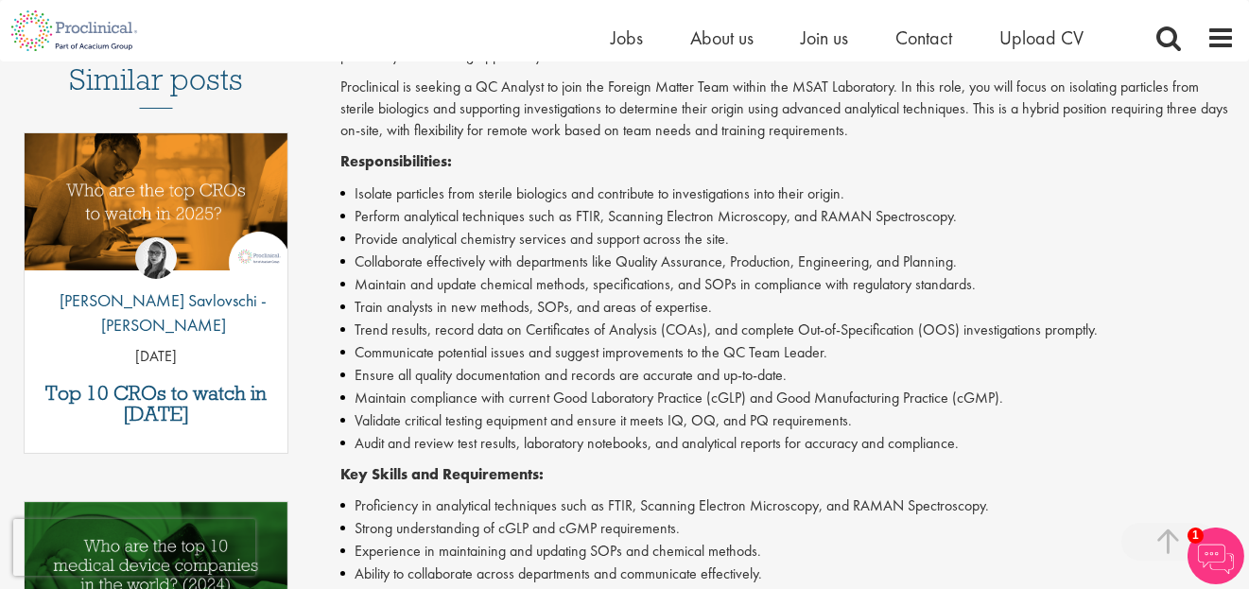
scroll to position [542, 0]
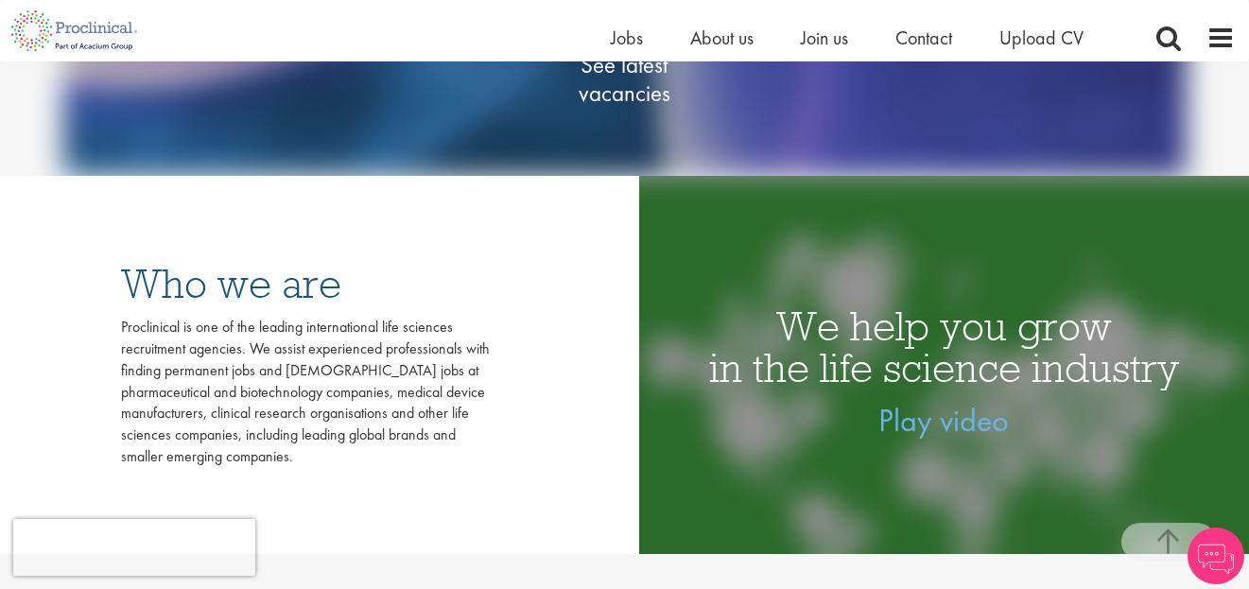
scroll to position [445, 0]
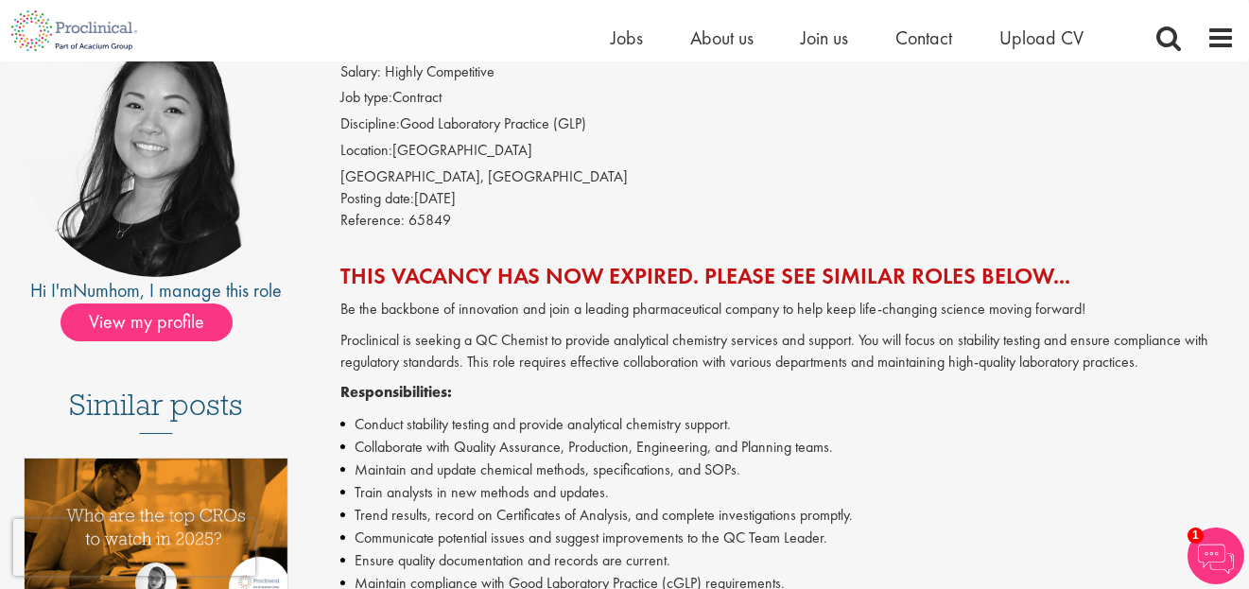
scroll to position [208, 0]
